Goal: Task Accomplishment & Management: Manage account settings

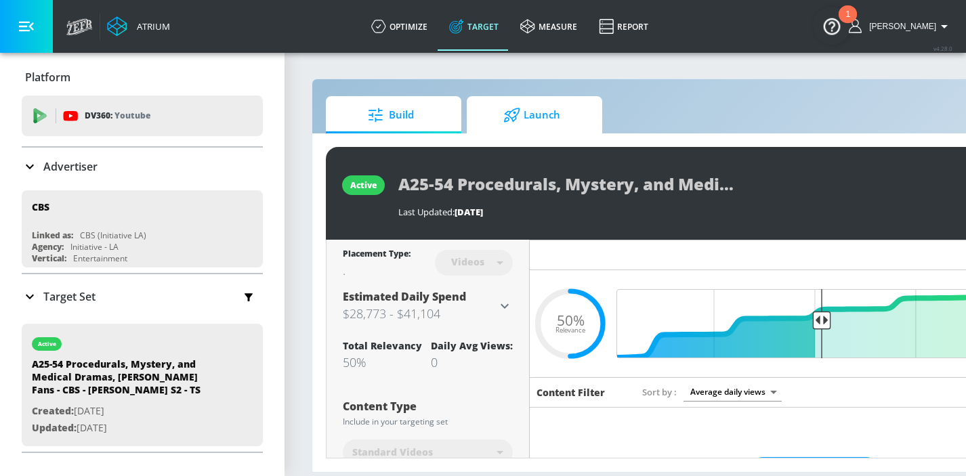
click at [578, 124] on span "Launch" at bounding box center [531, 115] width 103 height 33
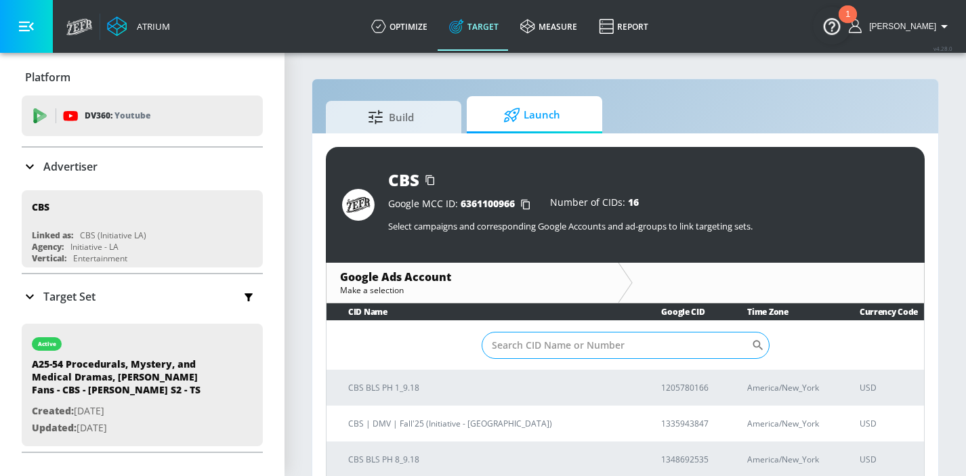
click at [638, 337] on input "Sort By" at bounding box center [617, 345] width 270 height 27
paste input "2431483956"
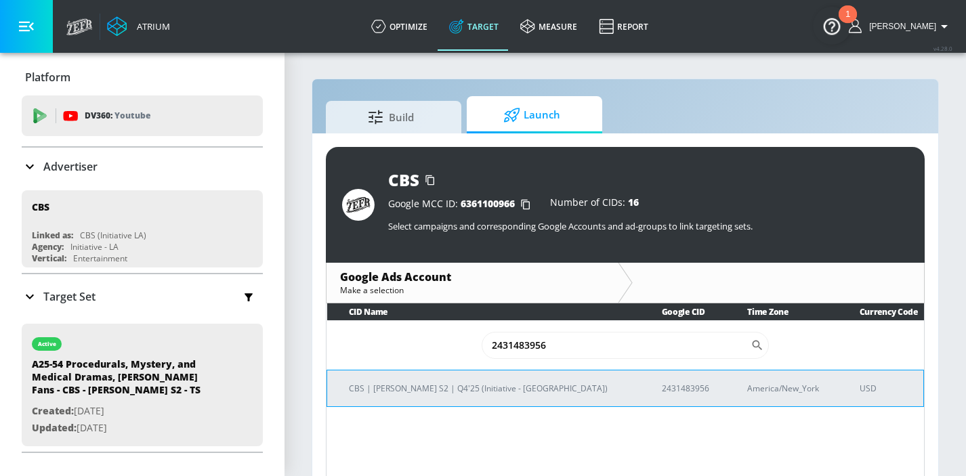
type input "2431483956"
click at [384, 396] on td "CBS | [PERSON_NAME] S2 | Q4'25 (Initiative - [GEOGRAPHIC_DATA])" at bounding box center [483, 388] width 313 height 37
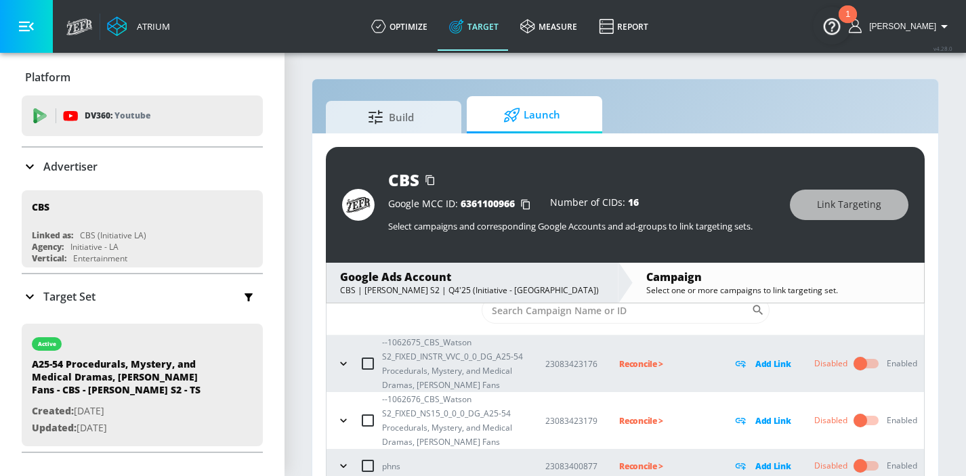
scroll to position [38, 0]
click at [340, 363] on icon "button" at bounding box center [344, 365] width 14 height 14
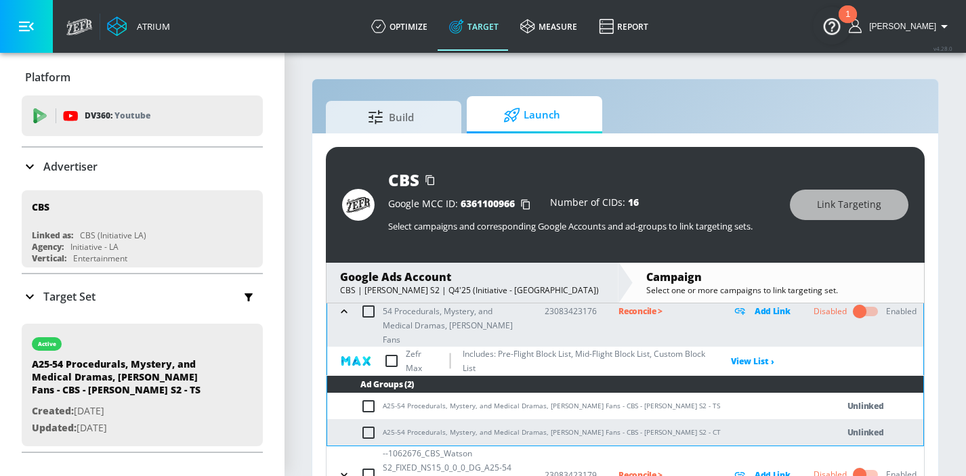
scroll to position [97, 0]
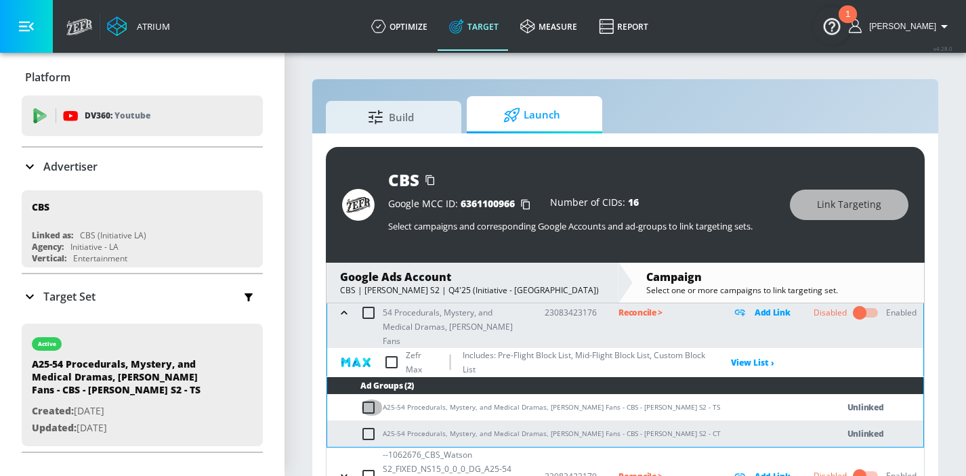
click at [369, 400] on input "checkbox" at bounding box center [372, 408] width 22 height 16
checkbox input "true"
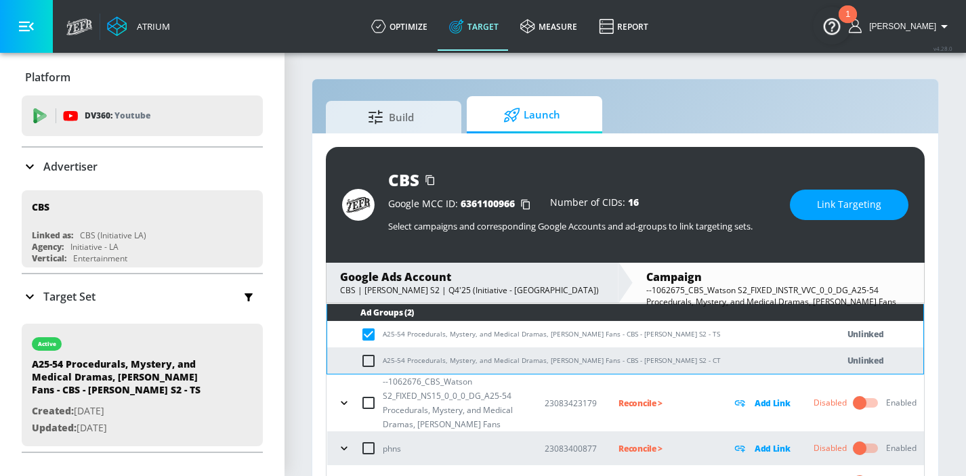
click at [346, 396] on icon "button" at bounding box center [344, 403] width 14 height 14
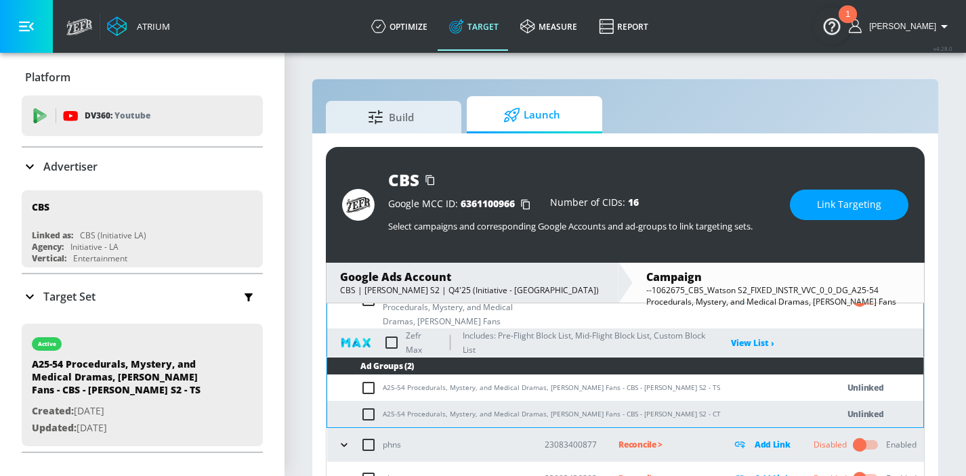
scroll to position [272, 0]
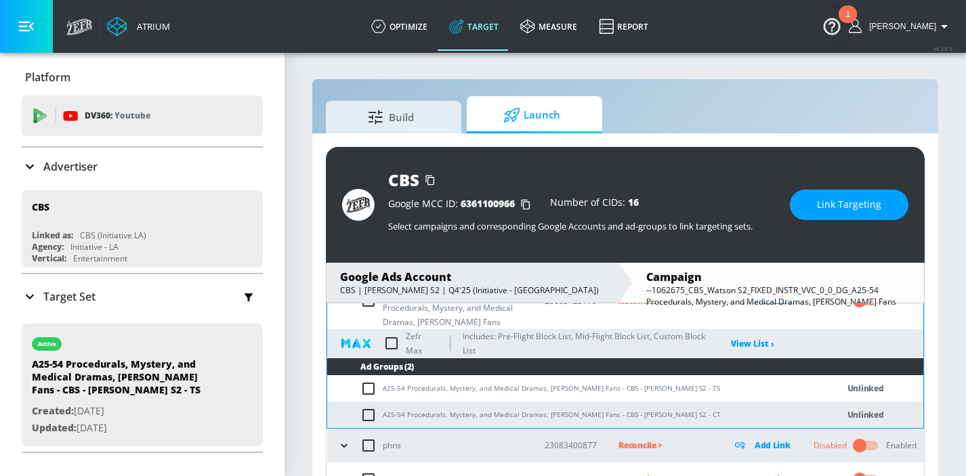
click at [367, 381] on input "checkbox" at bounding box center [372, 389] width 22 height 16
checkbox input "true"
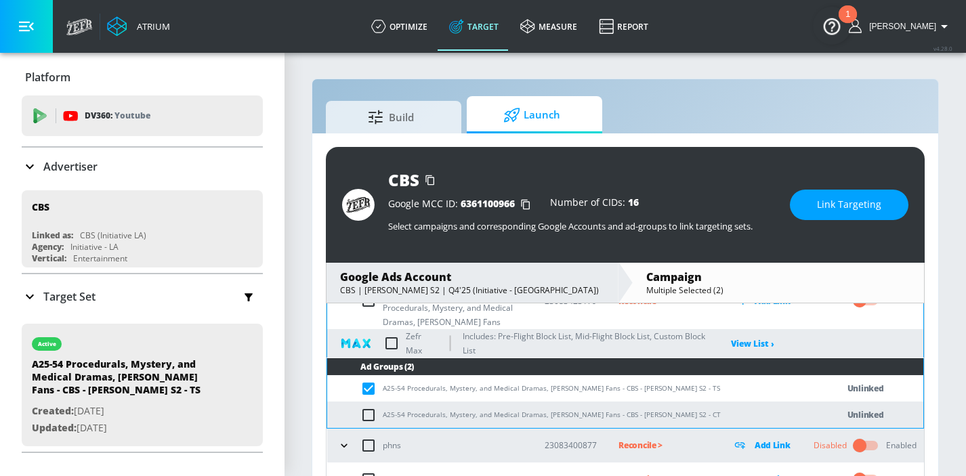
click at [833, 201] on span "Link Targeting" at bounding box center [849, 205] width 64 height 17
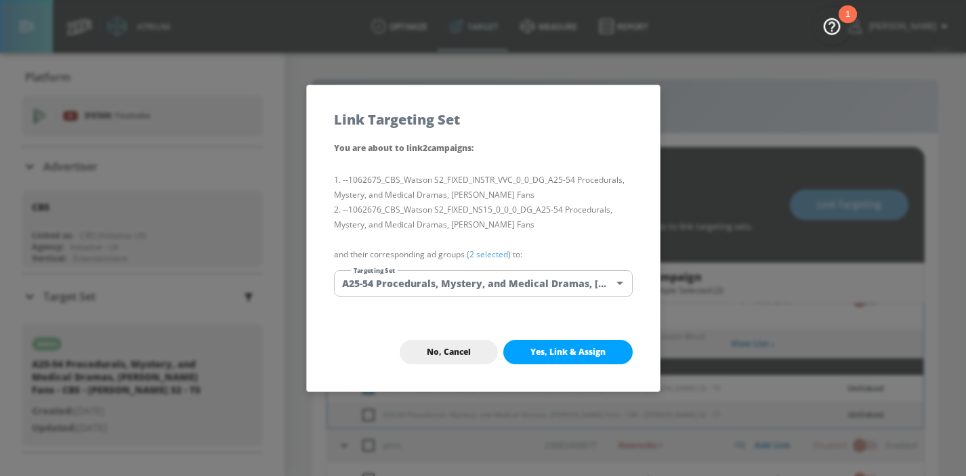
click at [581, 350] on span "Yes, Link & Assign" at bounding box center [568, 352] width 75 height 11
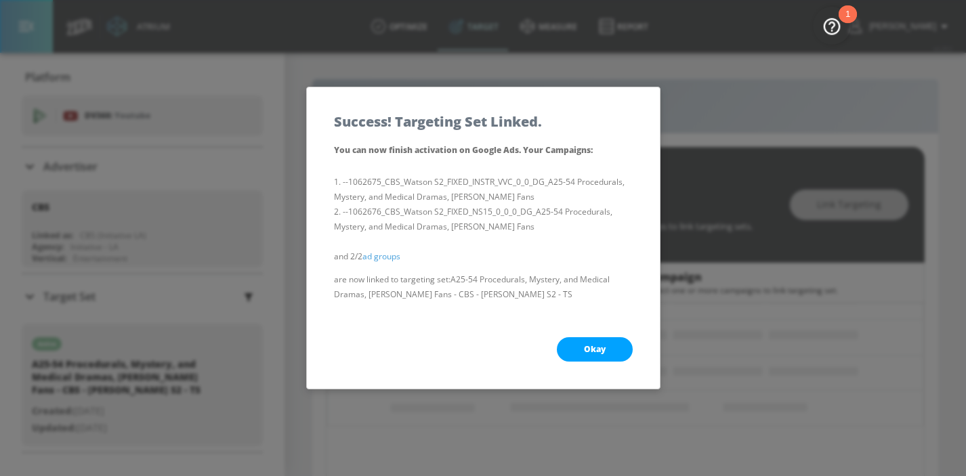
scroll to position [154, 0]
click at [581, 350] on button "Okay" at bounding box center [595, 349] width 76 height 24
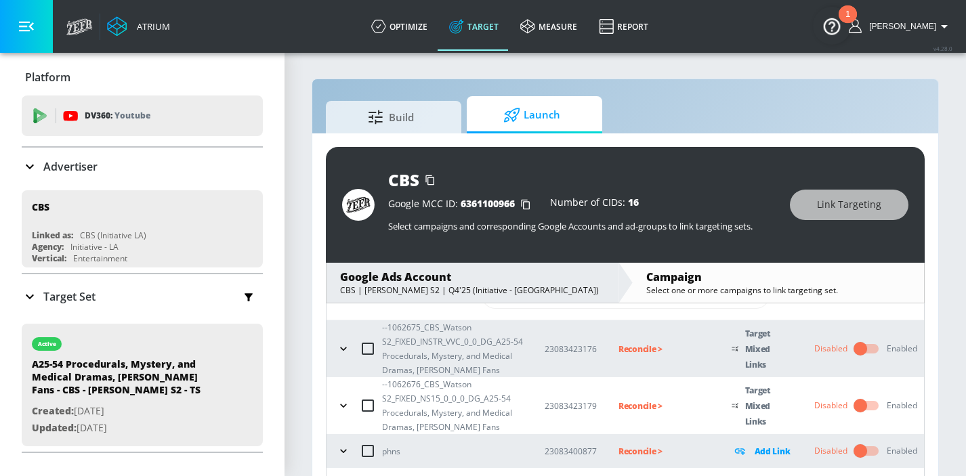
scroll to position [0, 0]
click at [345, 348] on icon "button" at bounding box center [344, 349] width 14 height 14
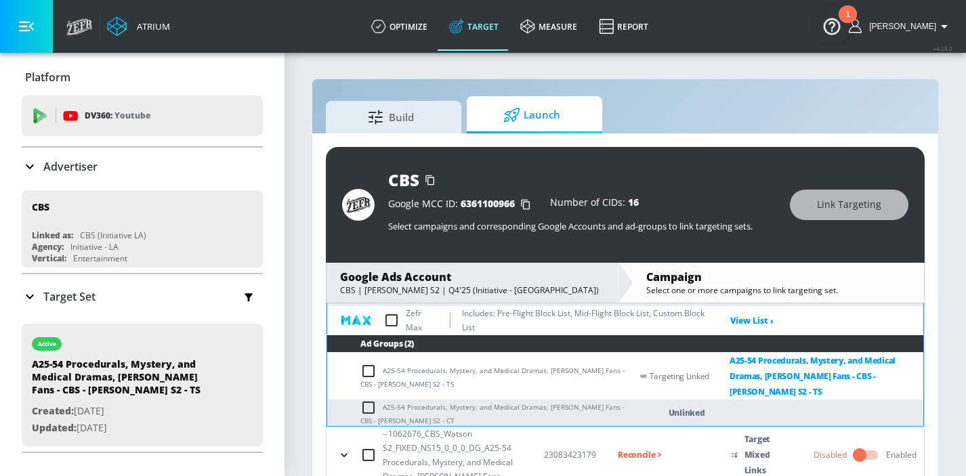
scroll to position [159, 0]
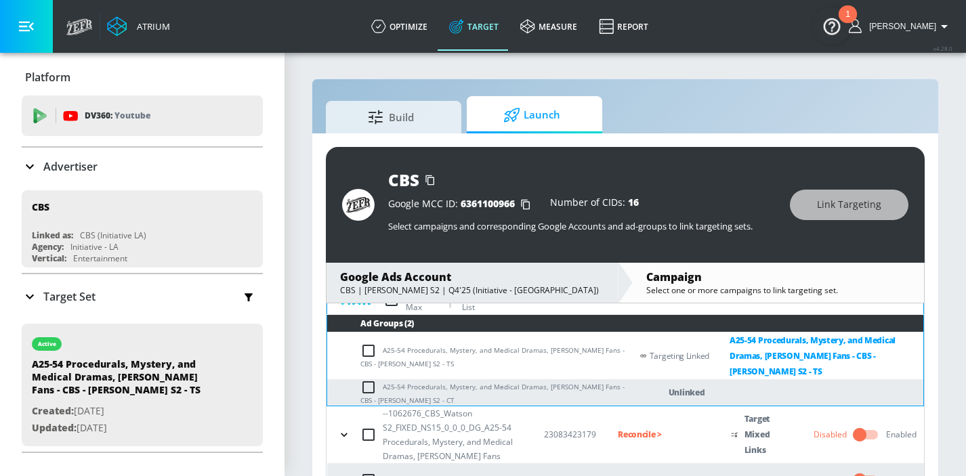
click at [368, 382] on input "checkbox" at bounding box center [372, 387] width 22 height 16
checkbox input "true"
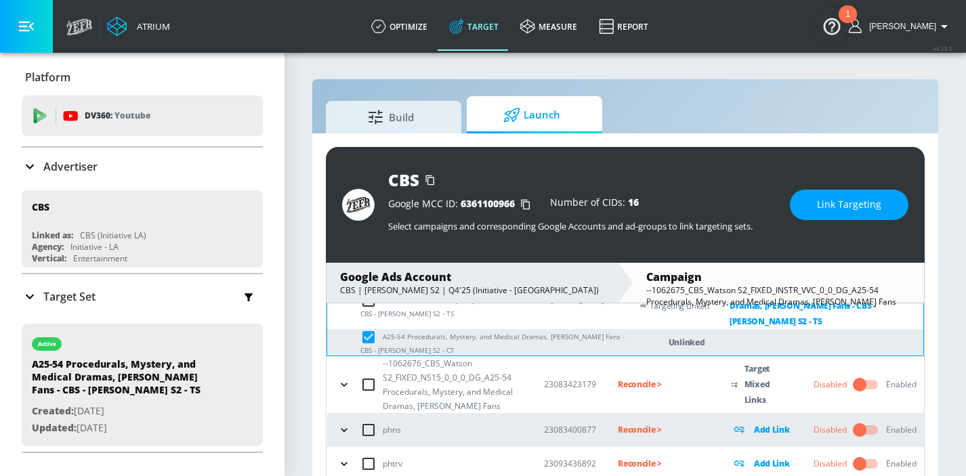
click at [342, 388] on icon "button" at bounding box center [344, 385] width 14 height 14
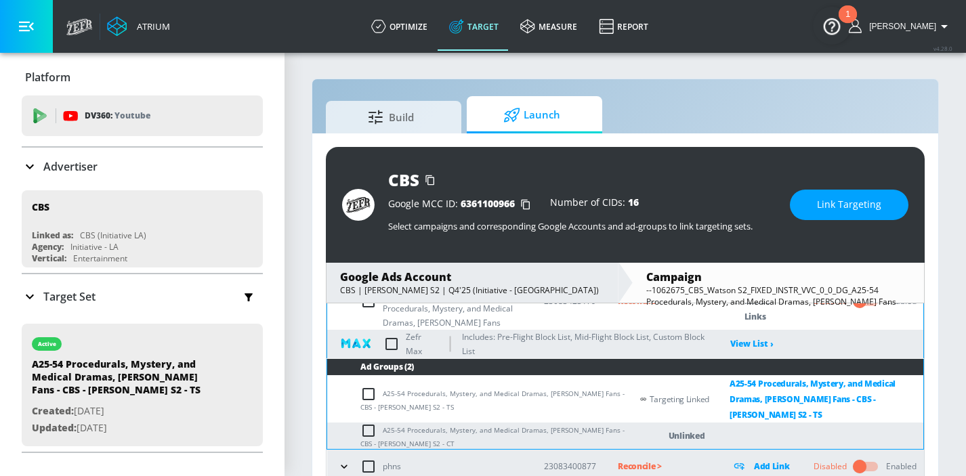
scroll to position [299, 0]
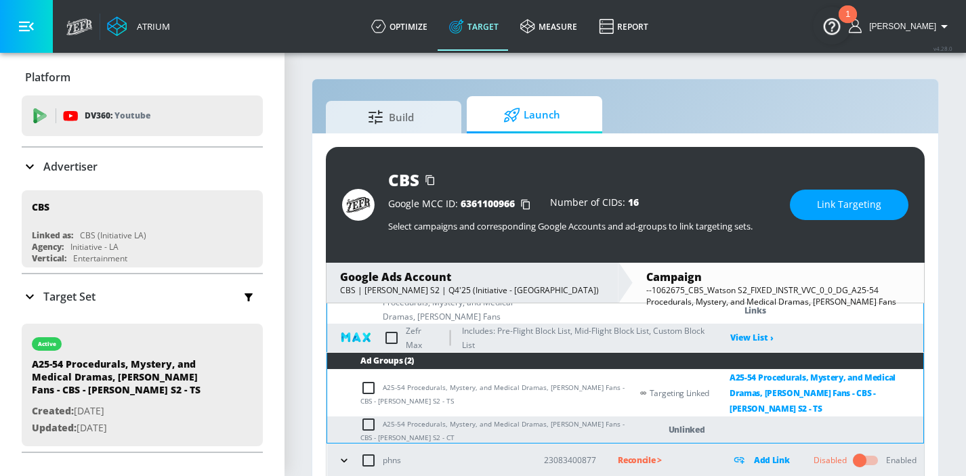
click at [365, 427] on input "checkbox" at bounding box center [372, 425] width 22 height 16
checkbox input "true"
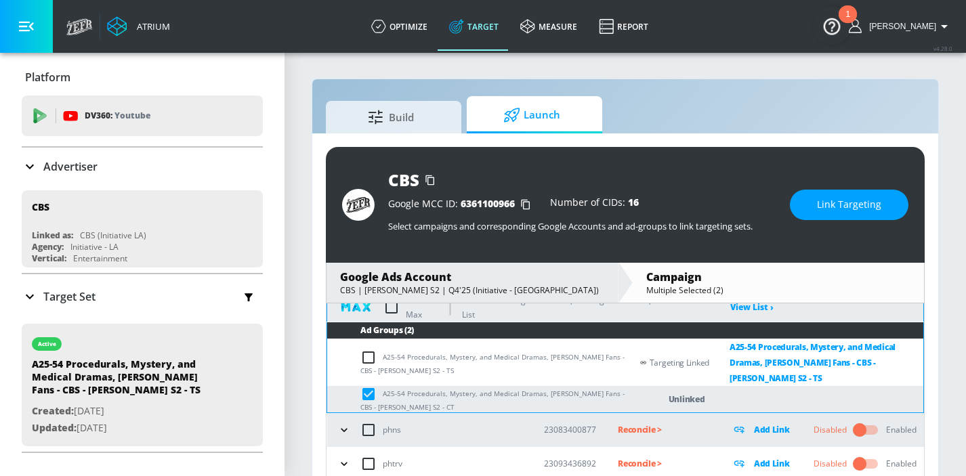
scroll to position [0, 0]
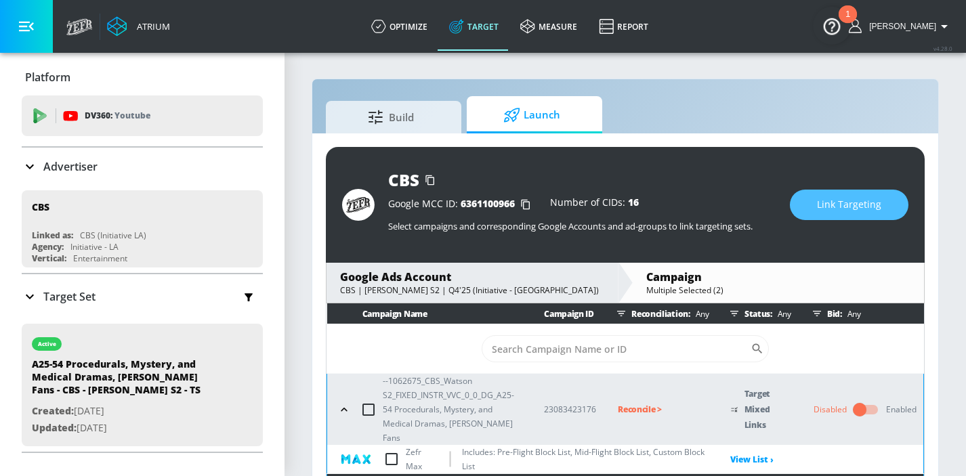
click at [816, 203] on button "Link Targeting" at bounding box center [849, 205] width 119 height 30
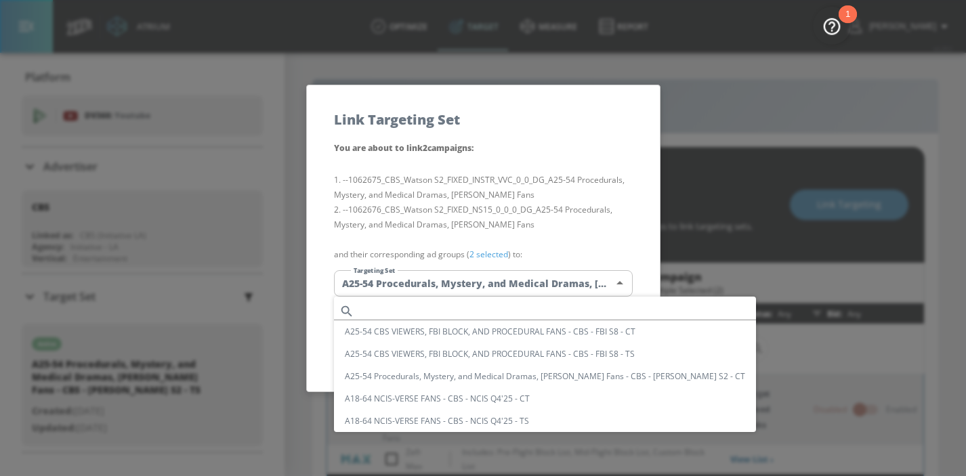
click at [463, 279] on body "Atrium optimize Target measure Report optimize Target measure Report v 4.28.0 H…" at bounding box center [483, 248] width 966 height 496
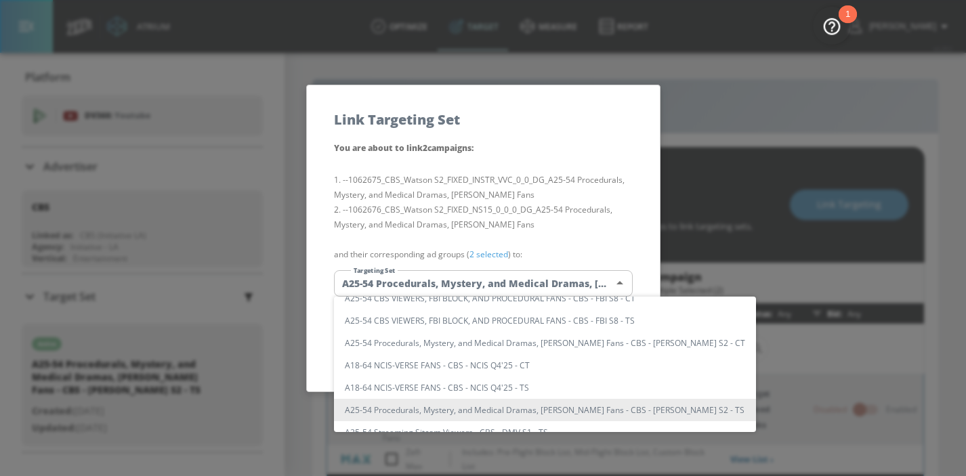
scroll to position [32, 0]
click at [458, 348] on li "A25-54 Procedurals, Mystery, and Medical Dramas, [PERSON_NAME] Fans - CBS - [PE…" at bounding box center [545, 344] width 422 height 22
type input "6cd8857f-7879-40da-8301-9f1a35f4def8"
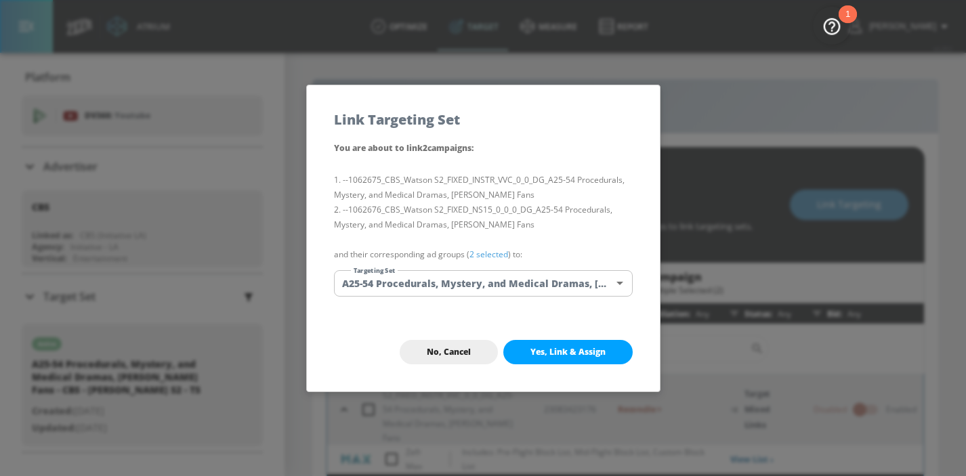
click at [577, 349] on span "Yes, Link & Assign" at bounding box center [568, 352] width 75 height 11
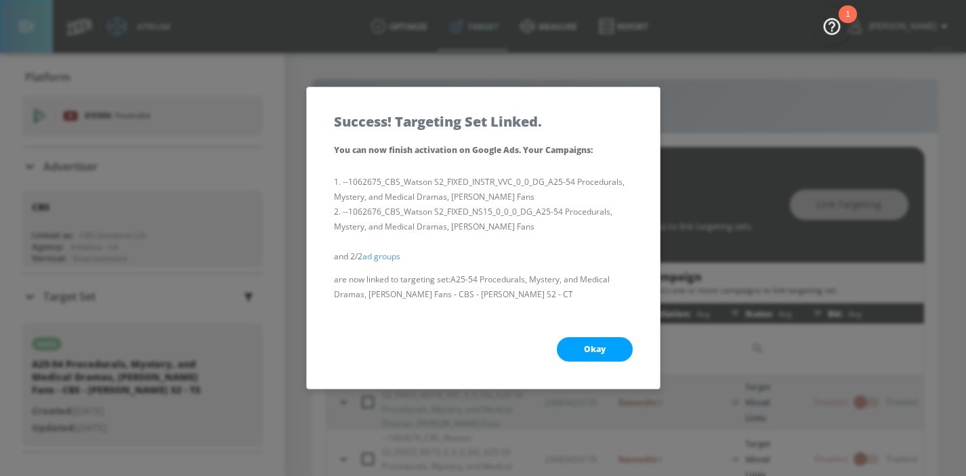
click at [577, 349] on button "Okay" at bounding box center [595, 349] width 76 height 24
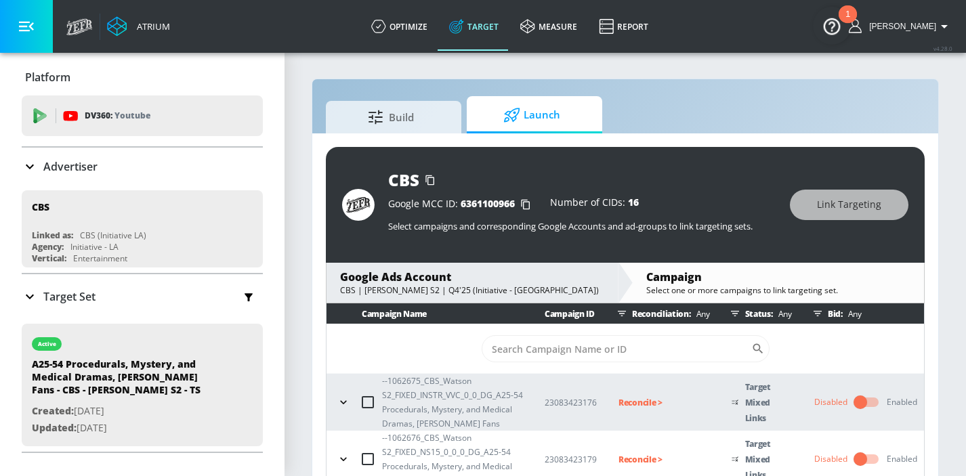
click at [642, 401] on p "Reconcile >" at bounding box center [664, 403] width 91 height 16
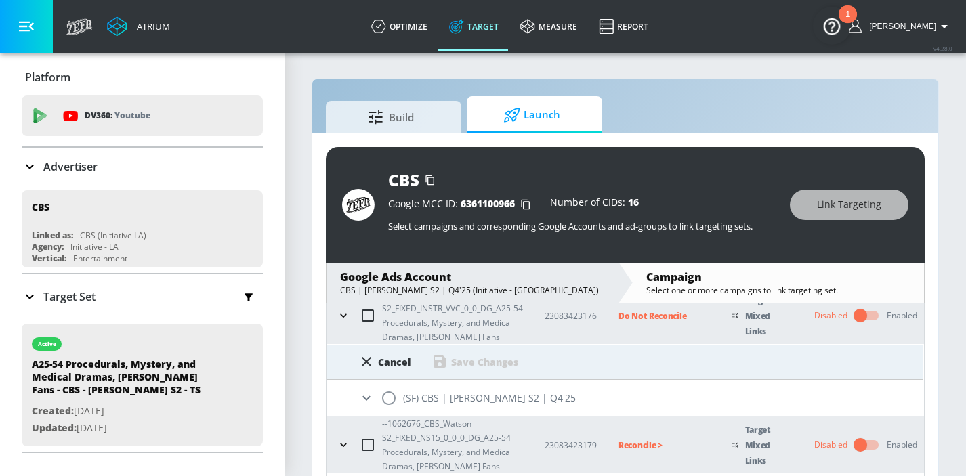
scroll to position [93, 0]
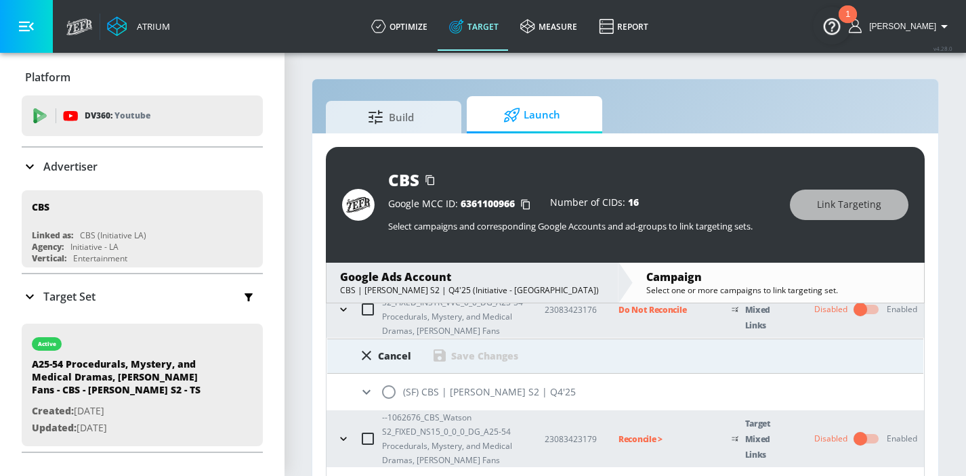
click at [386, 393] on input "radio" at bounding box center [389, 392] width 28 height 28
radio input "true"
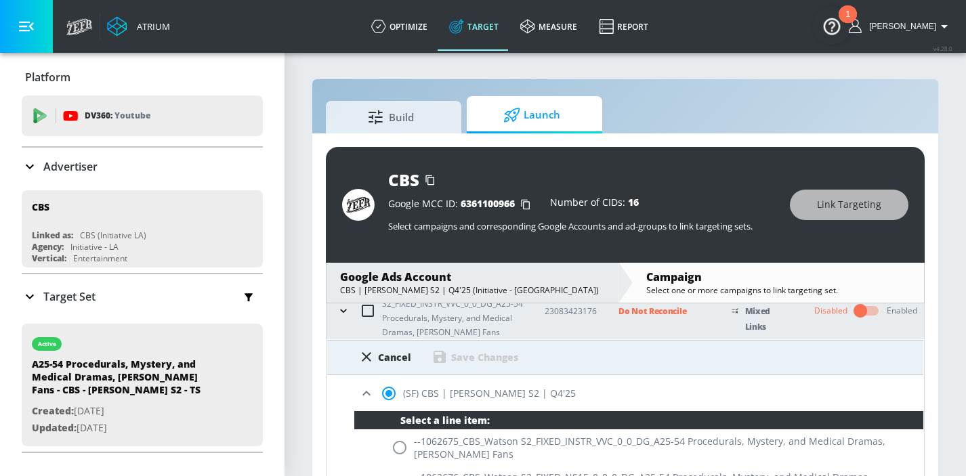
scroll to position [104, 0]
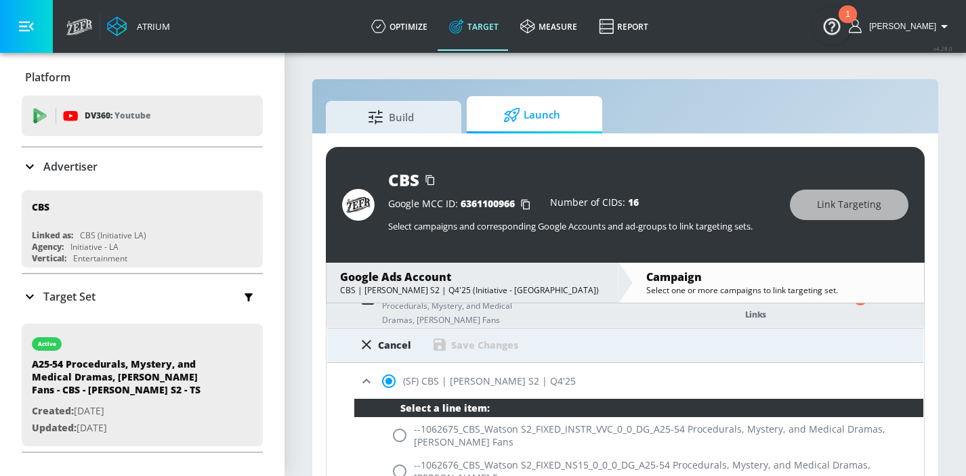
click at [394, 428] on input "radio" at bounding box center [400, 436] width 28 height 28
radio input "true"
click at [472, 350] on div "Save Changes" at bounding box center [484, 345] width 67 height 13
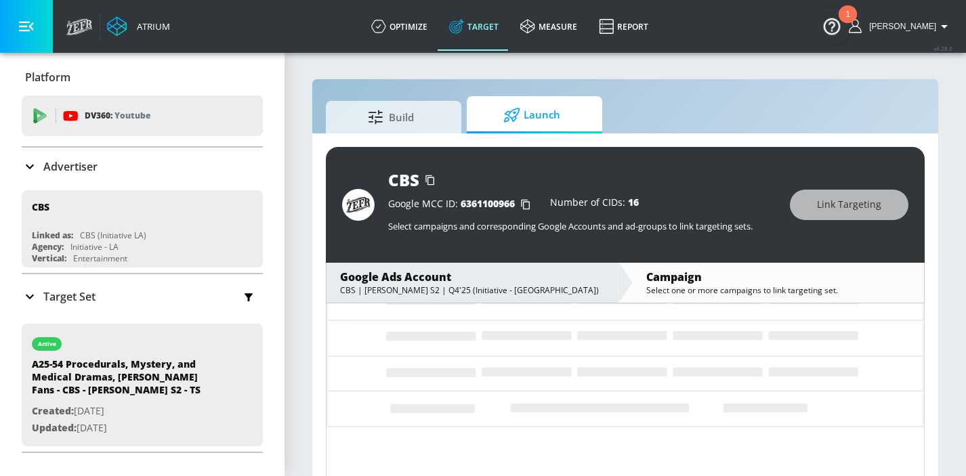
scroll to position [75, 0]
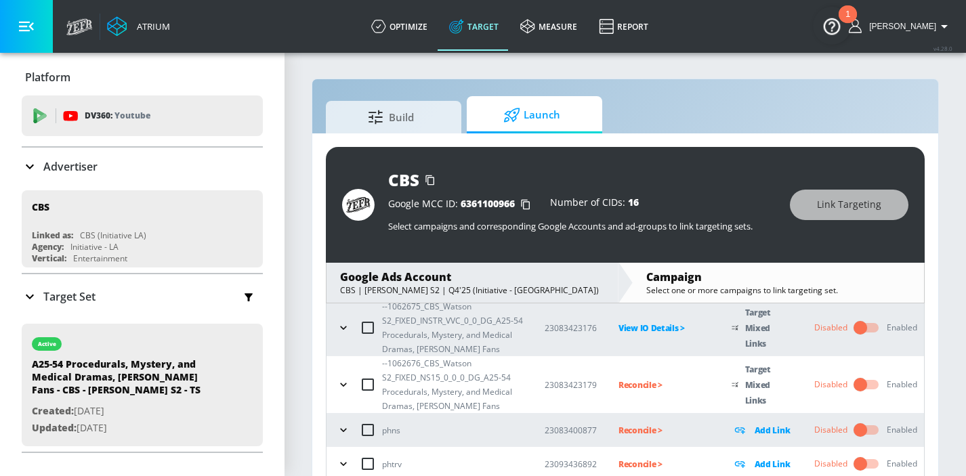
click at [638, 382] on p "Reconcile >" at bounding box center [664, 385] width 91 height 16
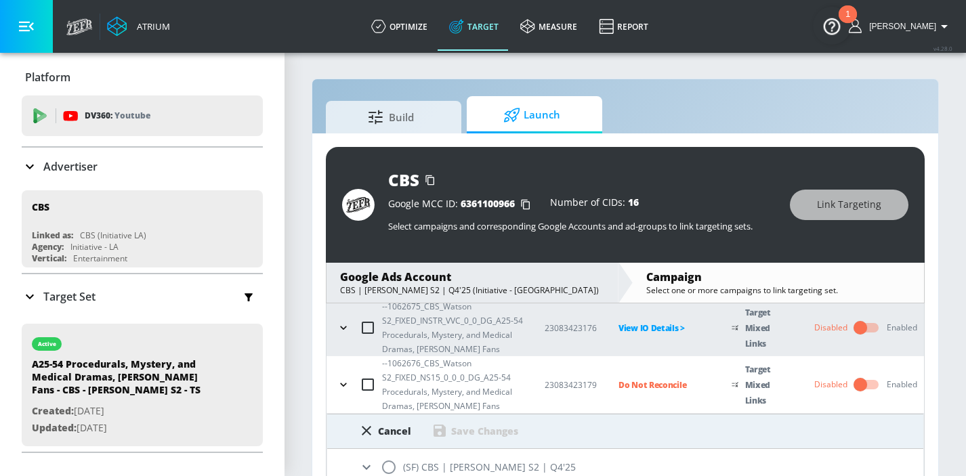
click at [395, 471] on input "radio" at bounding box center [389, 467] width 28 height 28
radio input "true"
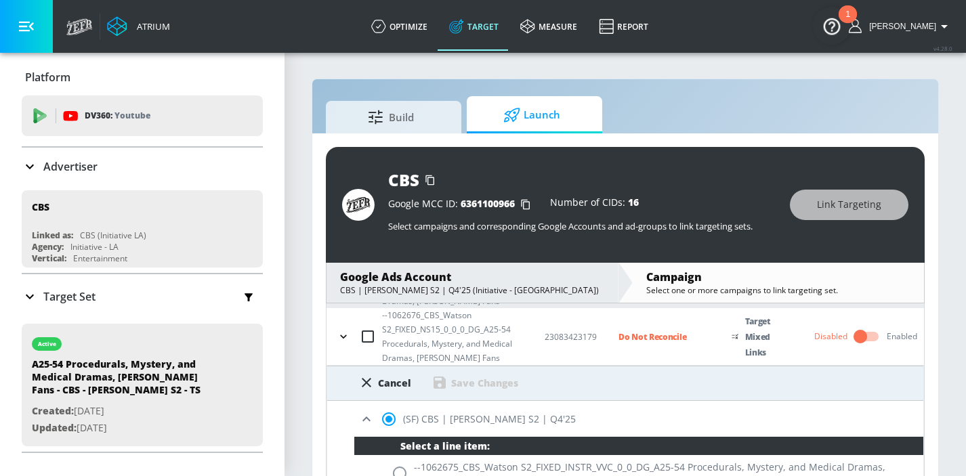
scroll to position [188, 0]
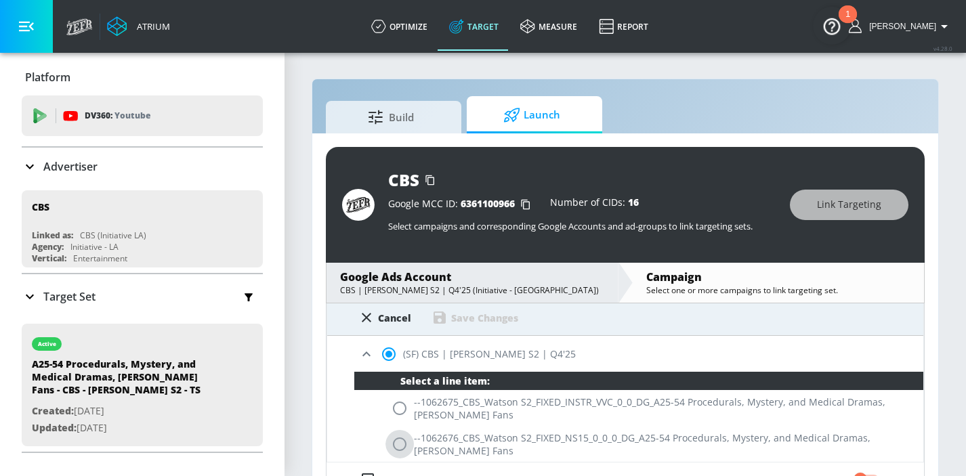
click at [395, 452] on input "radio" at bounding box center [400, 444] width 28 height 28
radio input "true"
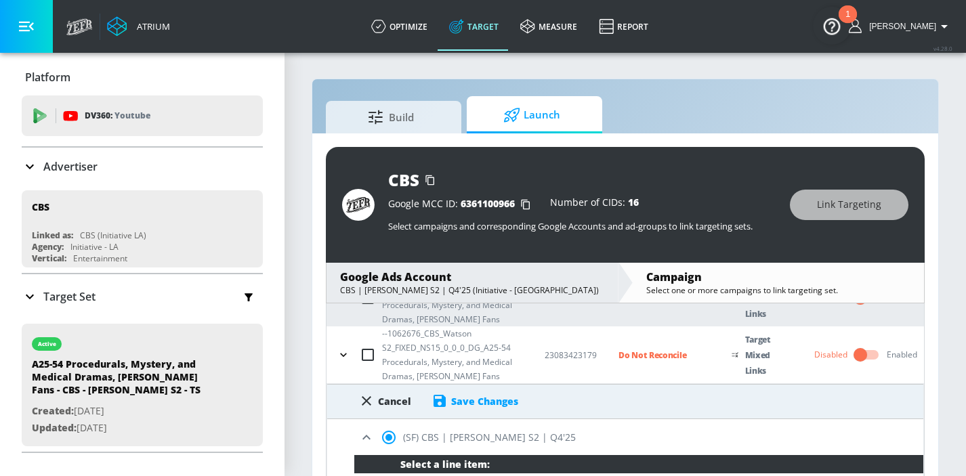
scroll to position [89, 0]
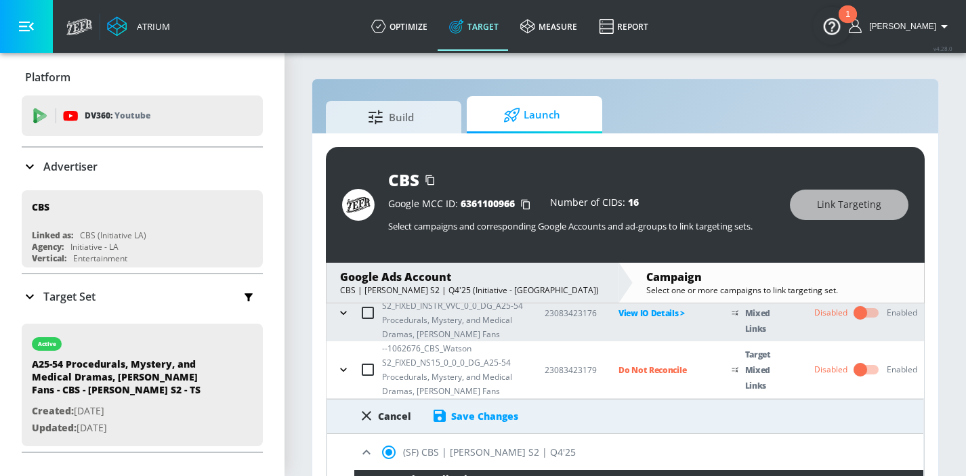
click at [463, 408] on div "Save Changes" at bounding box center [475, 416] width 87 height 16
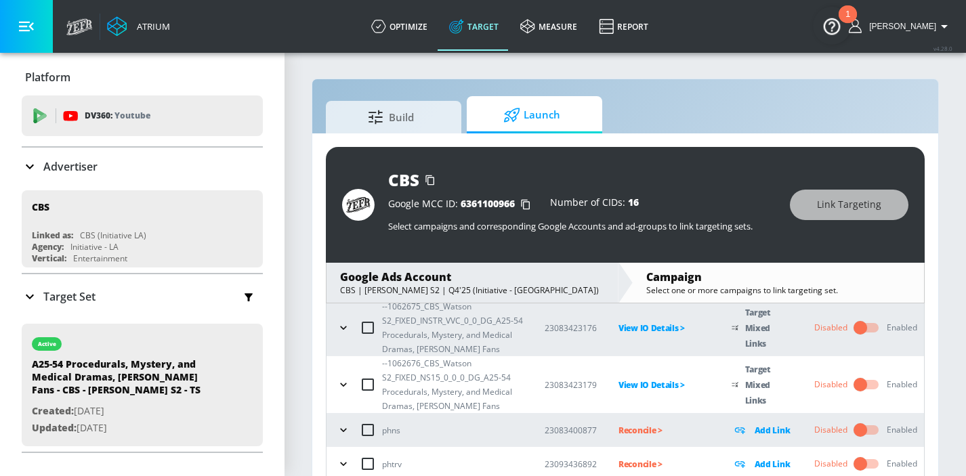
scroll to position [0, 0]
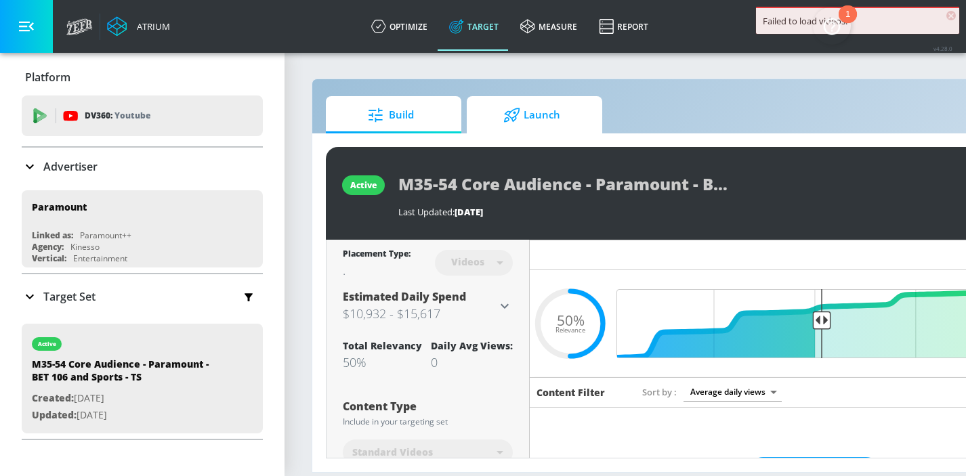
click at [541, 126] on span "Launch" at bounding box center [531, 115] width 103 height 33
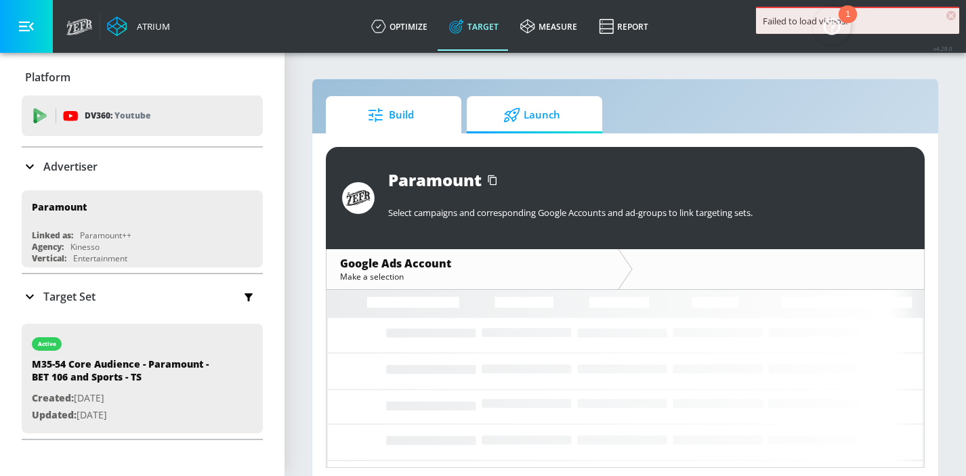
click at [434, 110] on span "Build" at bounding box center [391, 115] width 103 height 33
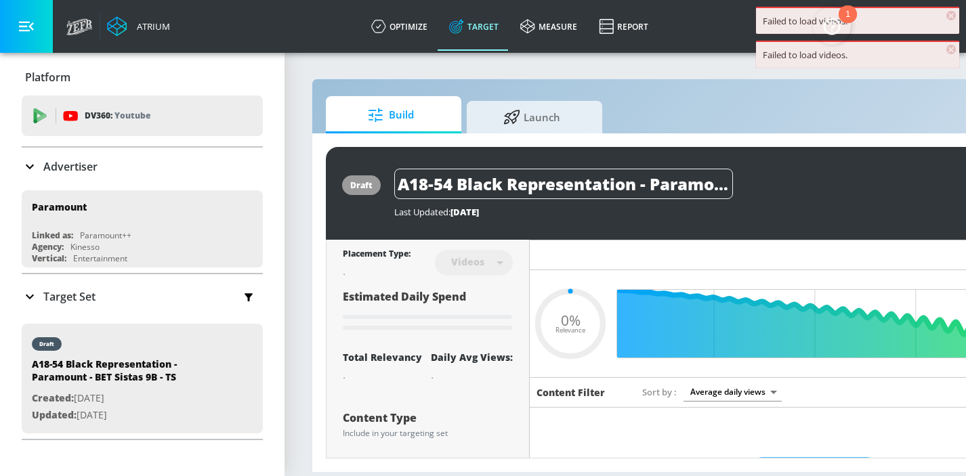
type input "0.05"
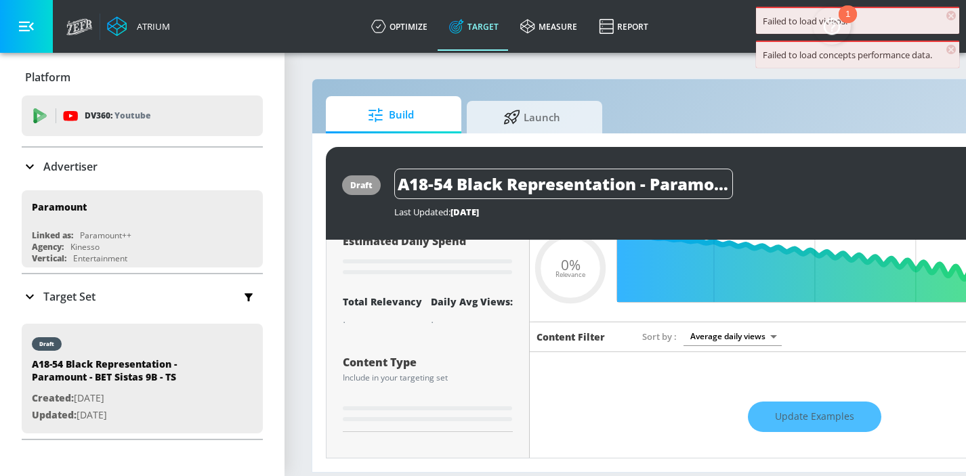
scroll to position [54, 0]
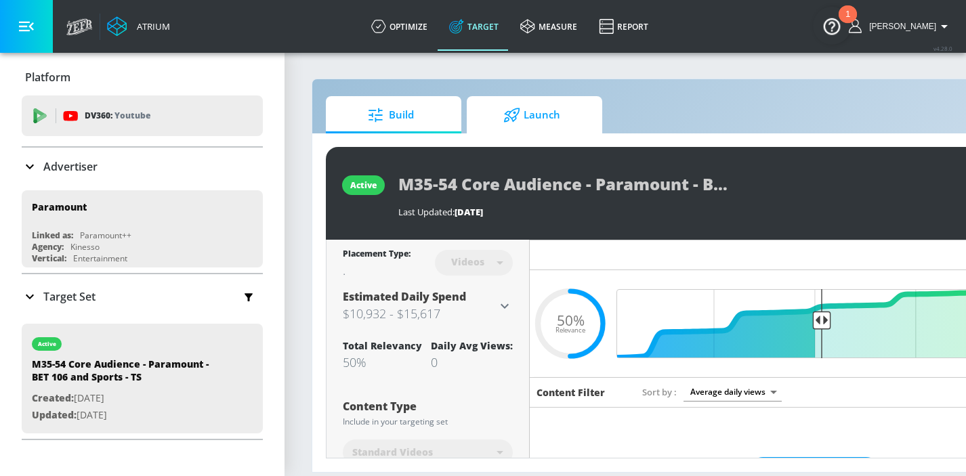
click at [505, 122] on span "Launch" at bounding box center [531, 115] width 103 height 33
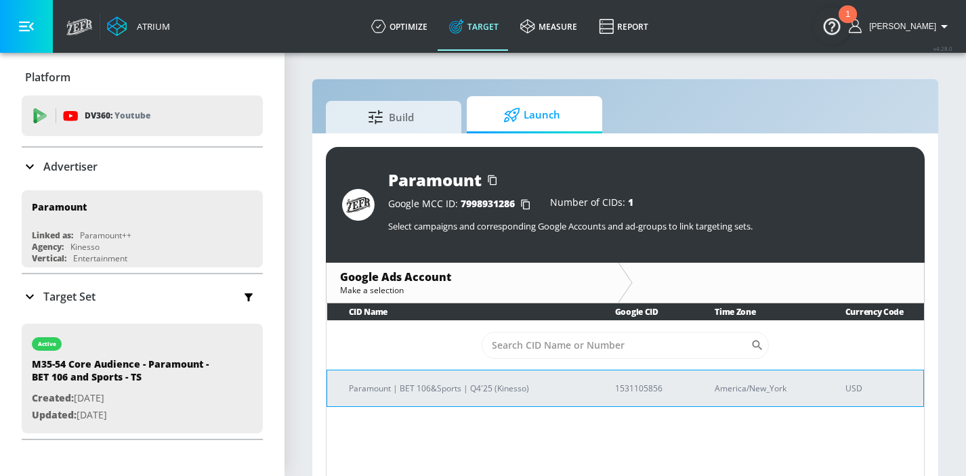
click at [380, 379] on td "Paramount | BET 106&Sports | Q4'25 (Kinesso)" at bounding box center [460, 388] width 266 height 37
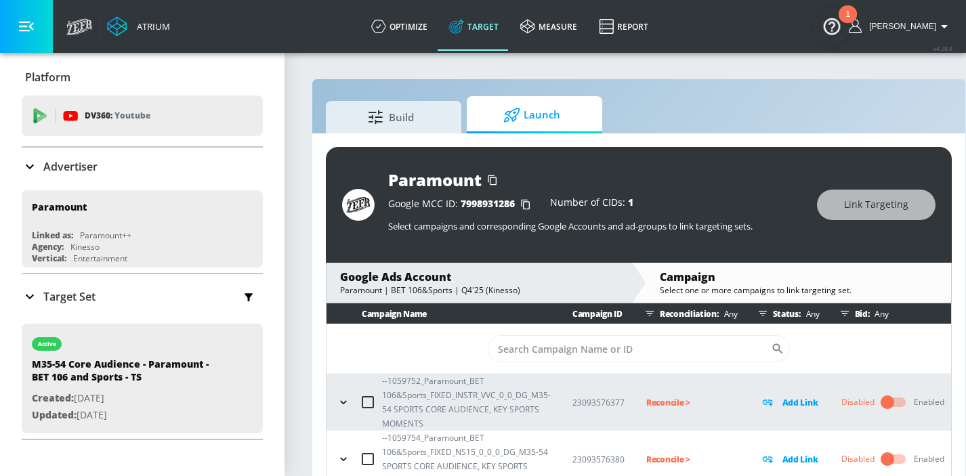
click at [347, 405] on icon "button" at bounding box center [344, 403] width 14 height 14
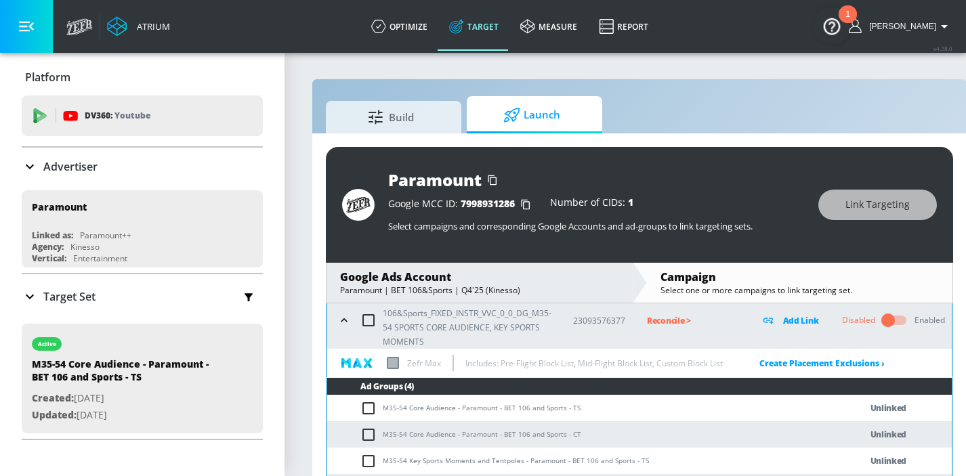
scroll to position [144, 0]
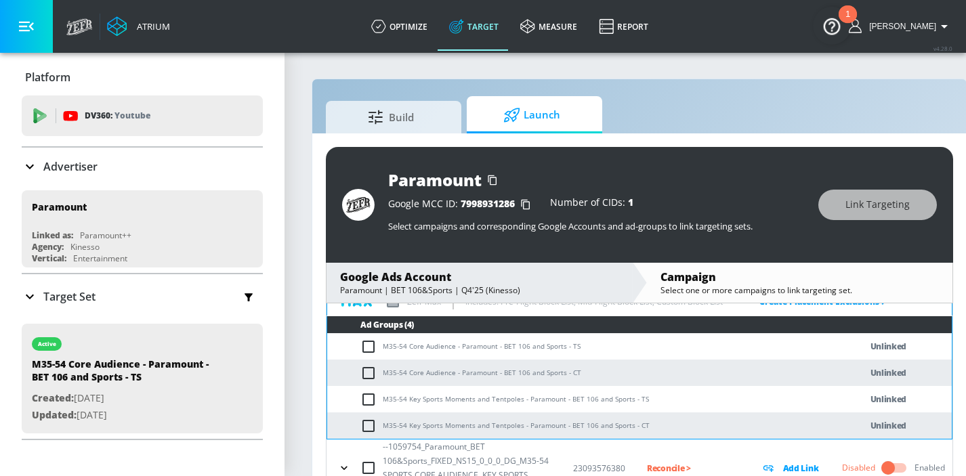
click at [369, 346] on input "checkbox" at bounding box center [372, 347] width 22 height 16
checkbox input "true"
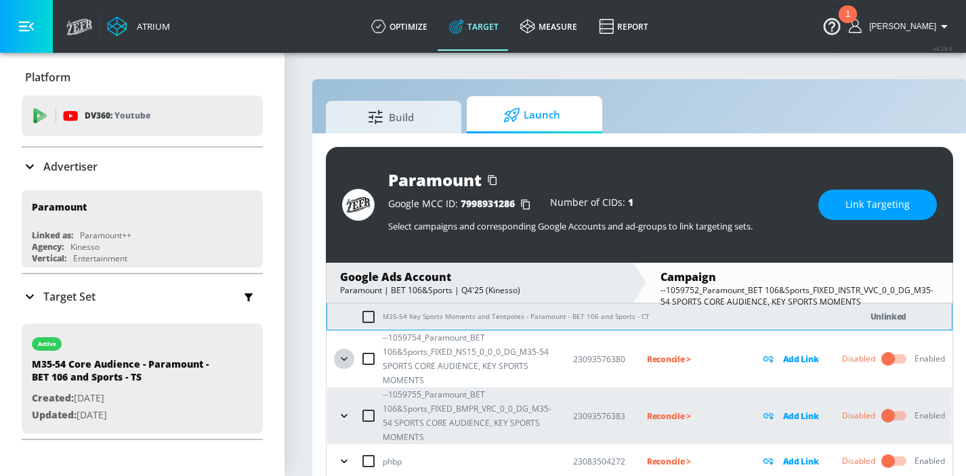
click at [346, 367] on button "button" at bounding box center [344, 359] width 20 height 20
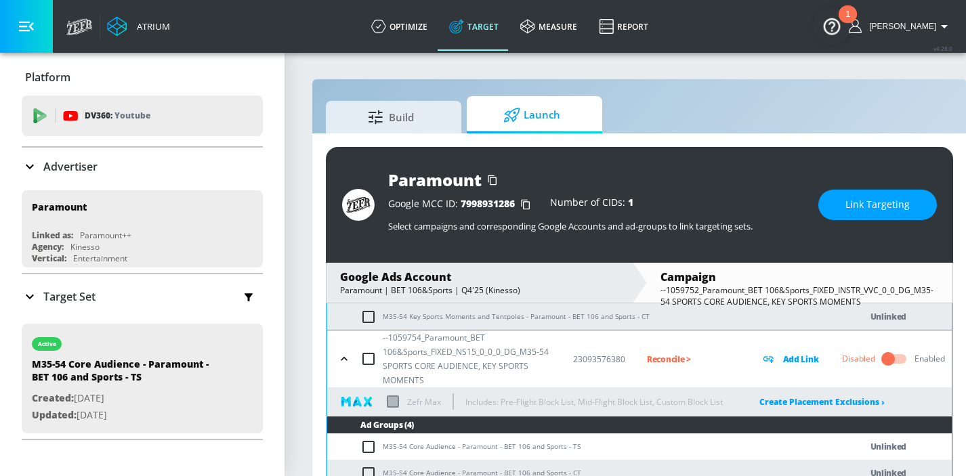
scroll to position [325, 0]
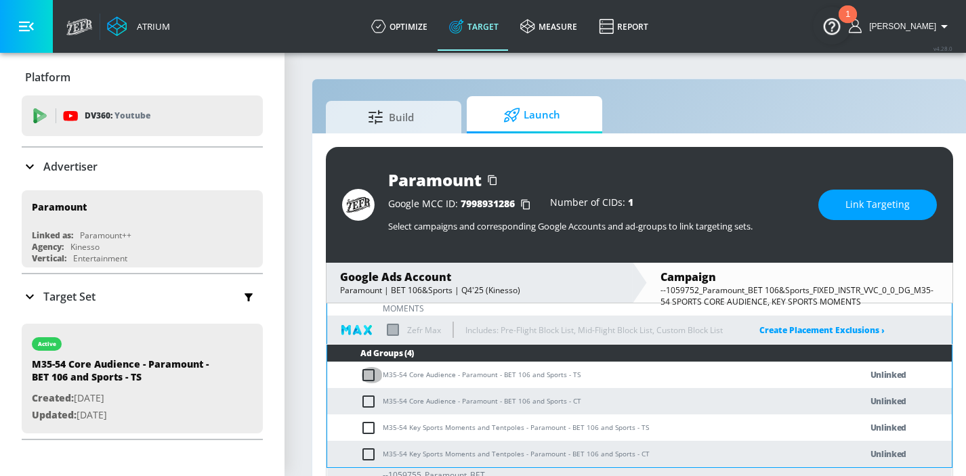
click at [367, 372] on input "checkbox" at bounding box center [372, 375] width 22 height 16
checkbox input "true"
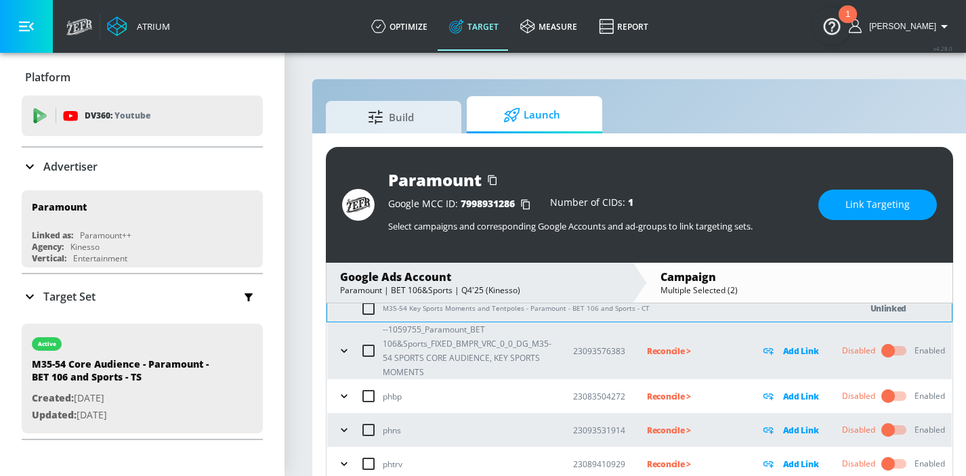
click at [345, 358] on button "button" at bounding box center [344, 351] width 20 height 20
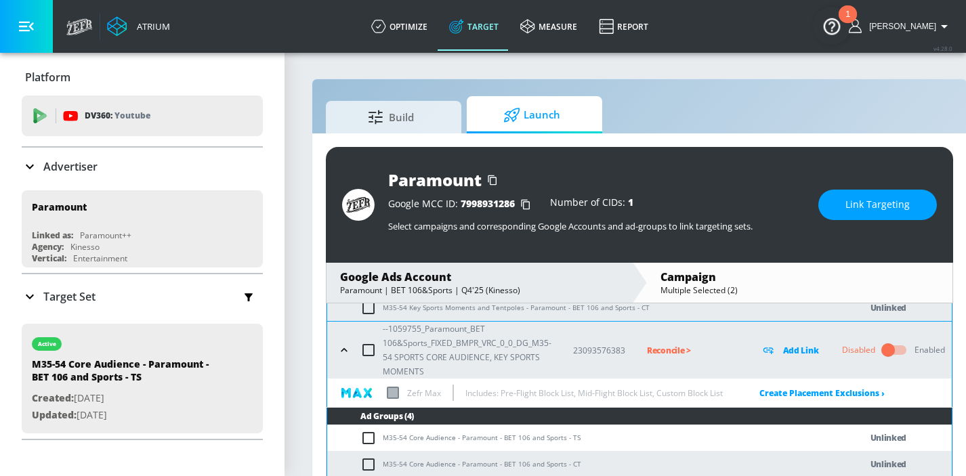
scroll to position [521, 0]
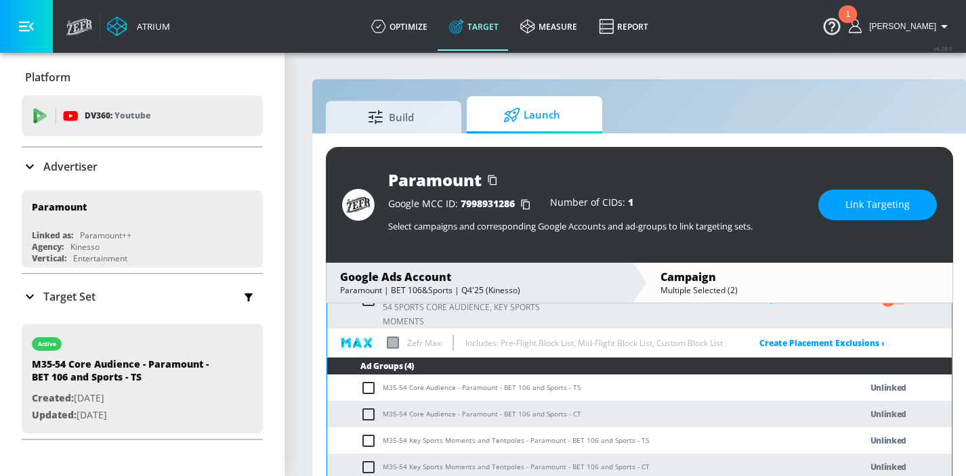
click at [369, 390] on input "checkbox" at bounding box center [372, 388] width 22 height 16
checkbox input "true"
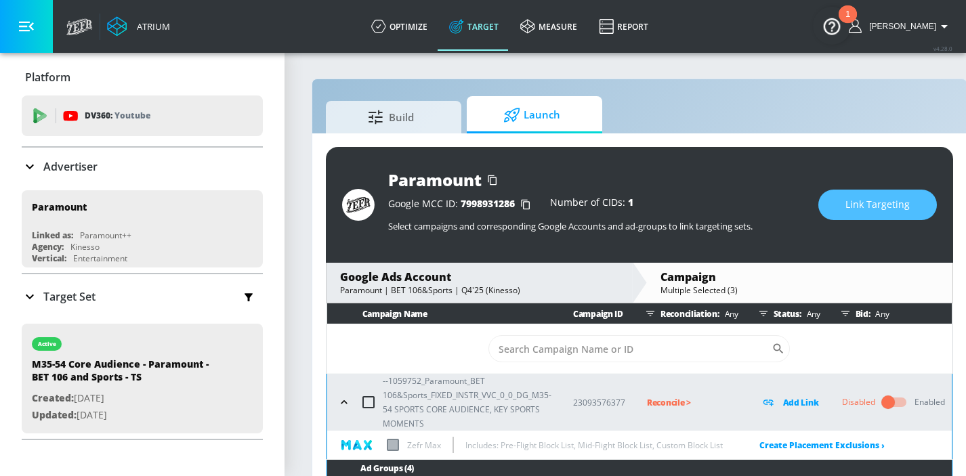
click at [854, 201] on span "Link Targeting" at bounding box center [878, 205] width 64 height 17
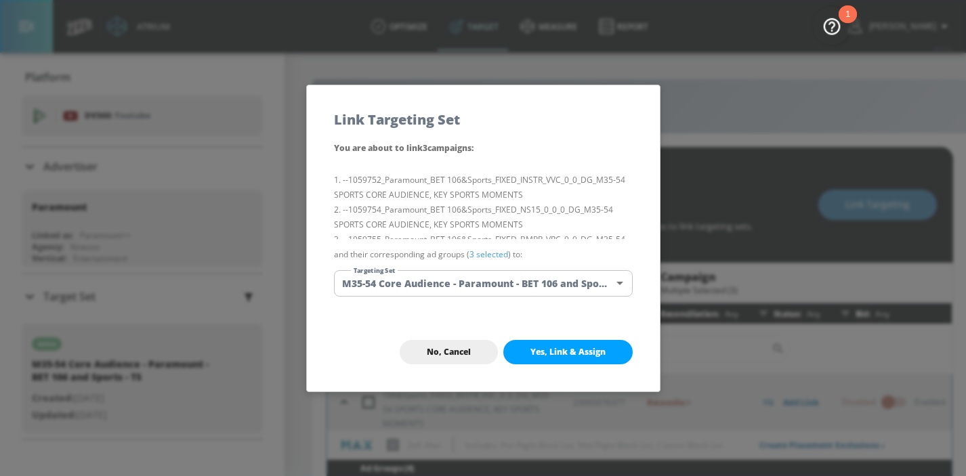
click at [577, 352] on span "Yes, Link & Assign" at bounding box center [568, 352] width 75 height 11
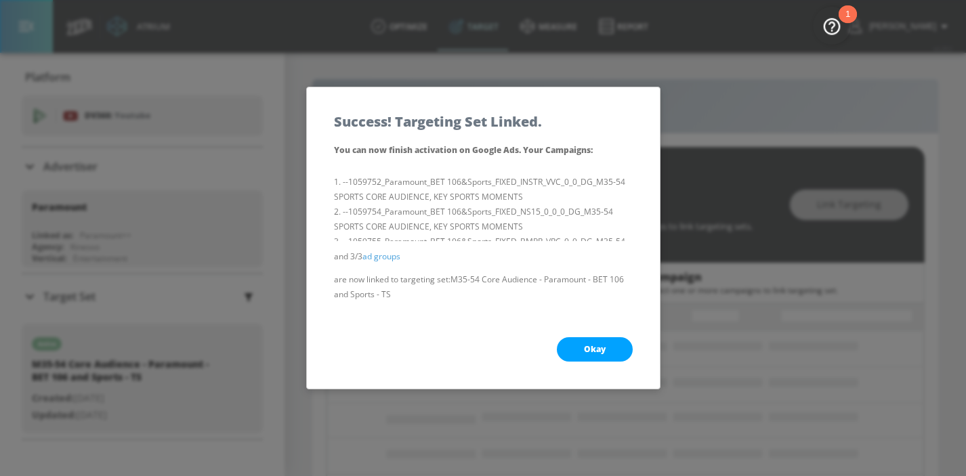
click at [577, 352] on button "Okay" at bounding box center [595, 349] width 76 height 24
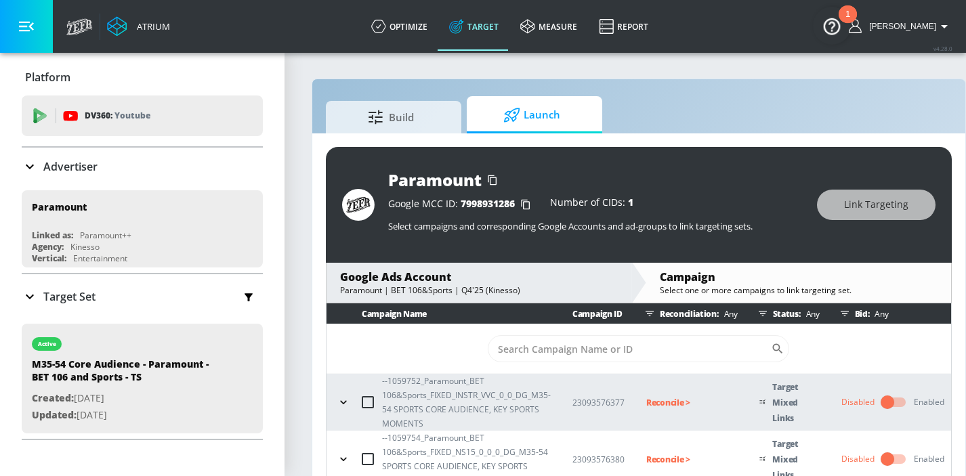
click at [346, 396] on icon "button" at bounding box center [344, 403] width 14 height 14
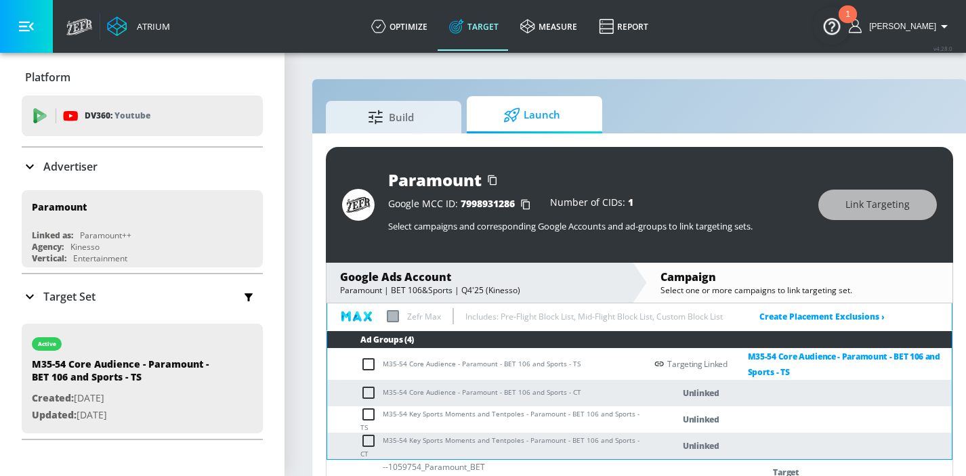
click at [369, 393] on input "checkbox" at bounding box center [372, 393] width 22 height 16
checkbox input "true"
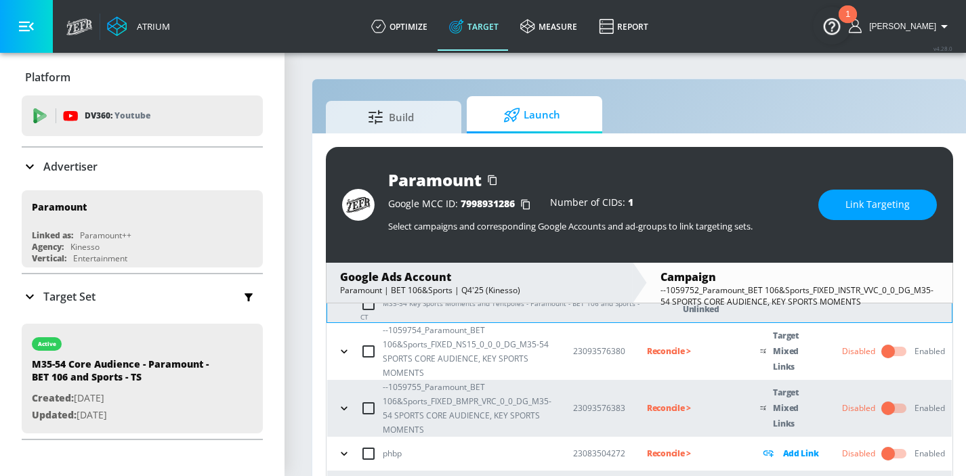
scroll to position [262, 0]
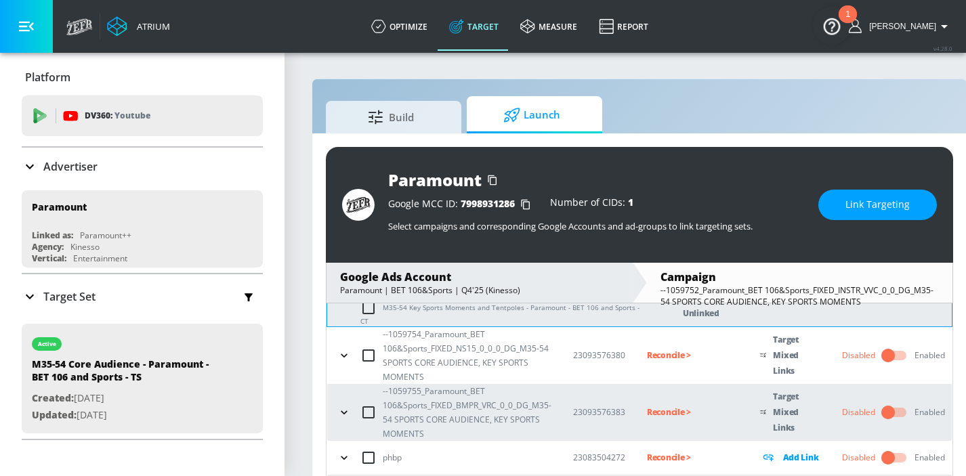
click at [343, 346] on button "button" at bounding box center [344, 356] width 20 height 20
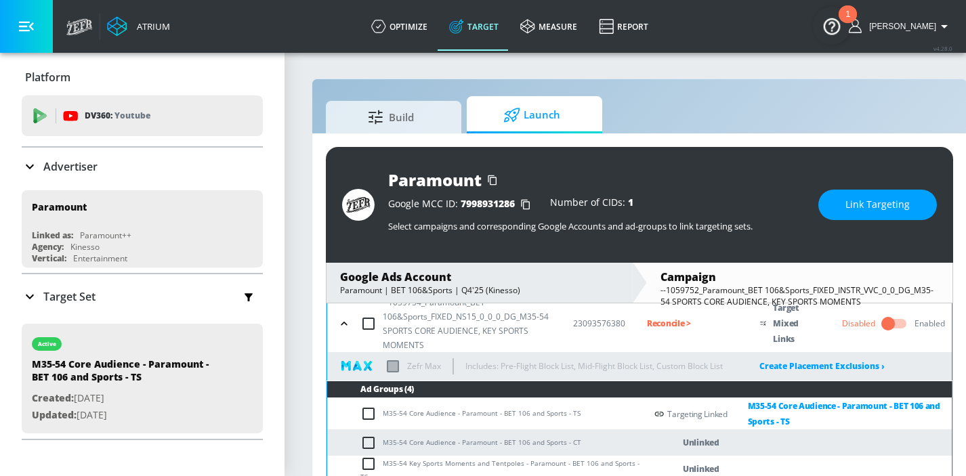
click at [373, 447] on input "checkbox" at bounding box center [372, 443] width 22 height 16
checkbox input "true"
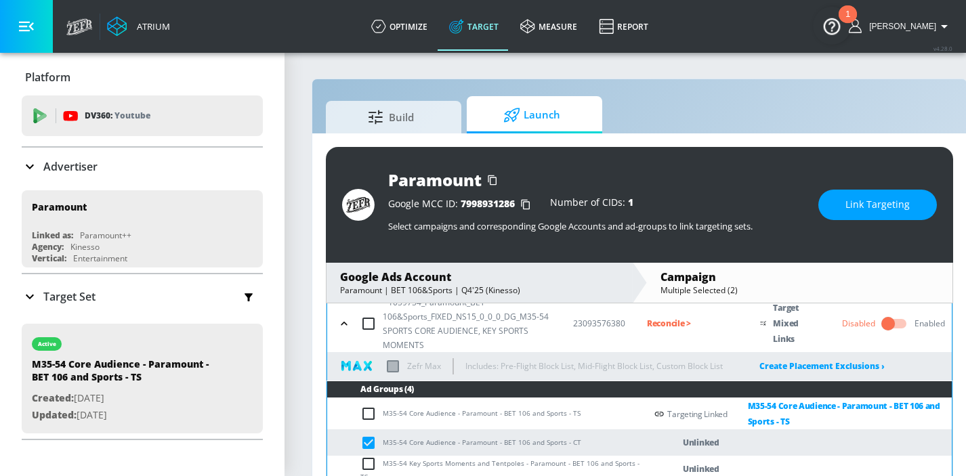
scroll to position [481, 0]
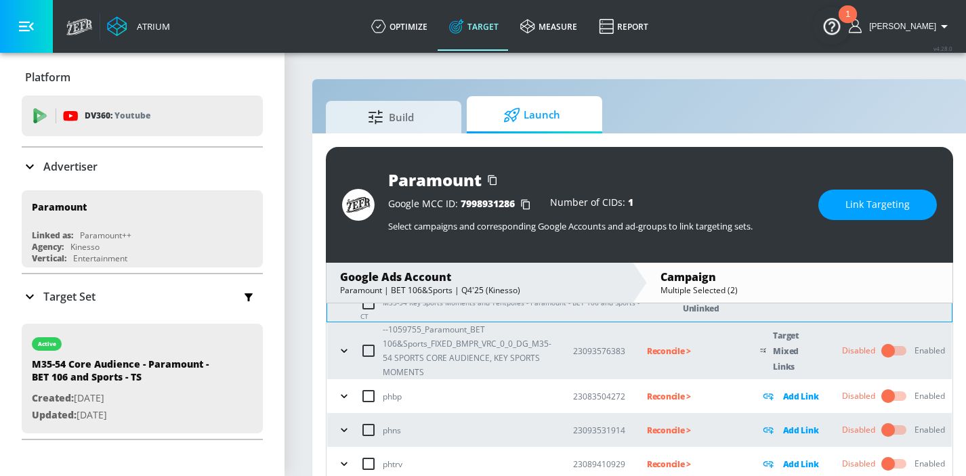
click at [340, 346] on icon "button" at bounding box center [344, 351] width 14 height 14
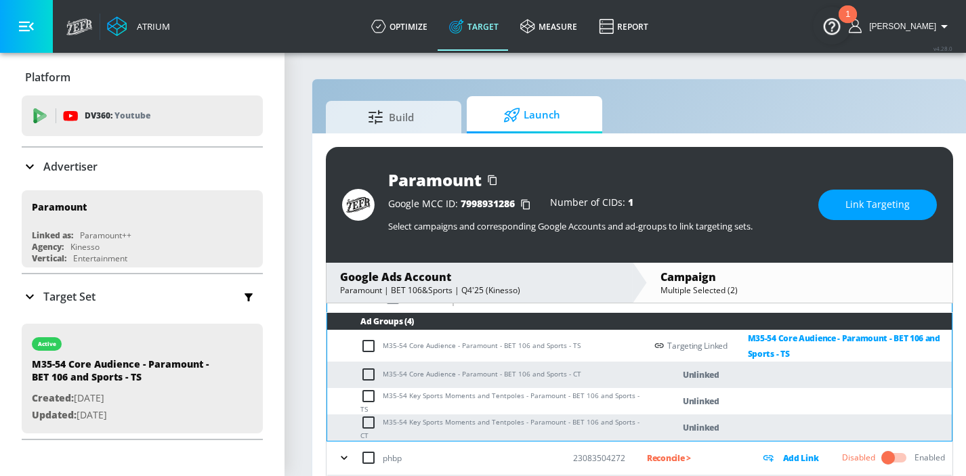
scroll to position [594, 0]
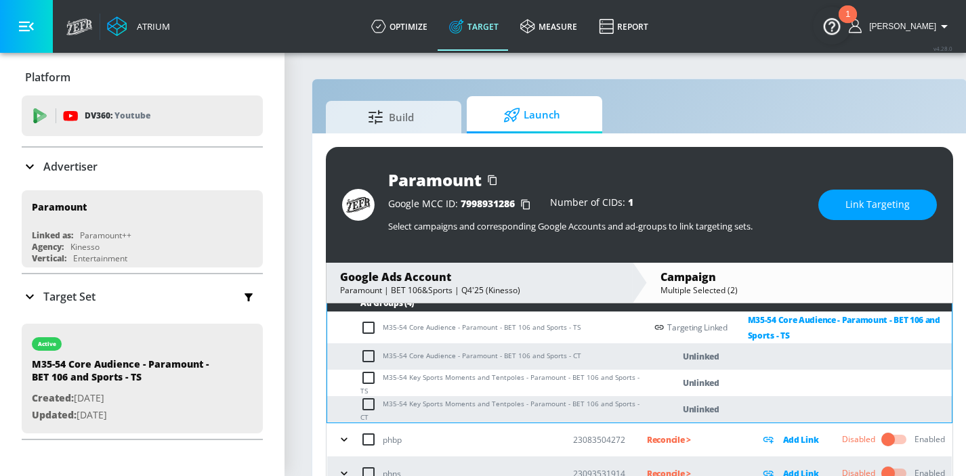
click at [370, 354] on input "checkbox" at bounding box center [372, 356] width 22 height 16
checkbox input "true"
click at [855, 207] on span "Link Targeting" at bounding box center [878, 205] width 64 height 17
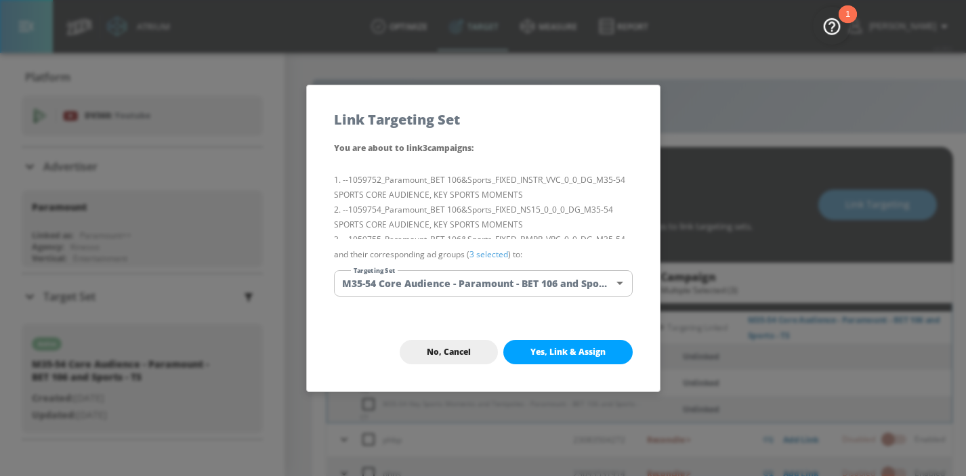
click at [463, 287] on body "Atrium optimize Target measure Report optimize Target measure Report v 4.28.0 H…" at bounding box center [483, 248] width 966 height 496
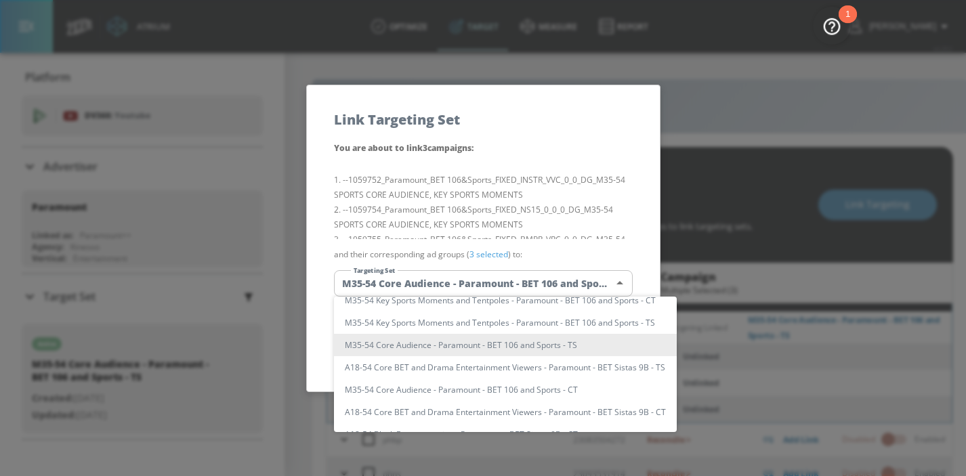
scroll to position [33, 0]
click at [450, 390] on li "M35-54 Core Audience - Paramount - BET 106 and Sports - CT" at bounding box center [505, 388] width 343 height 22
type input "c7ceb0b3-cbd7-44be-99f0-28caba63caee"
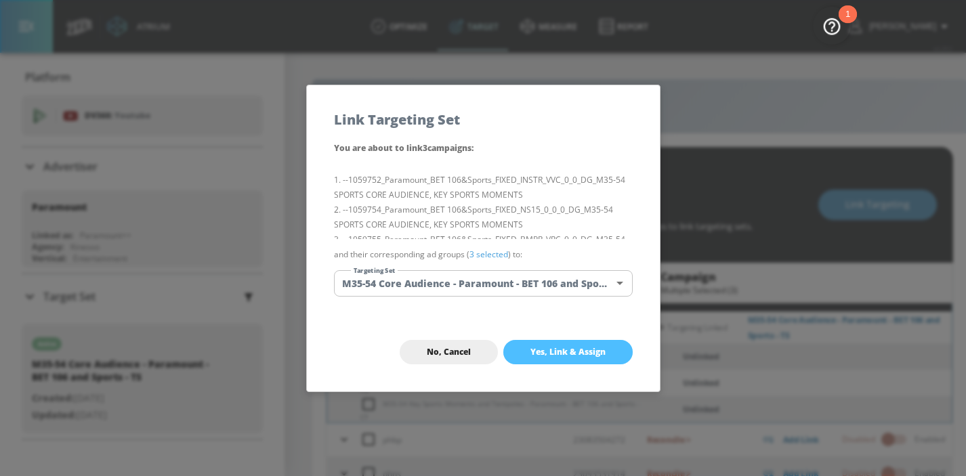
click at [569, 351] on span "Yes, Link & Assign" at bounding box center [568, 352] width 75 height 11
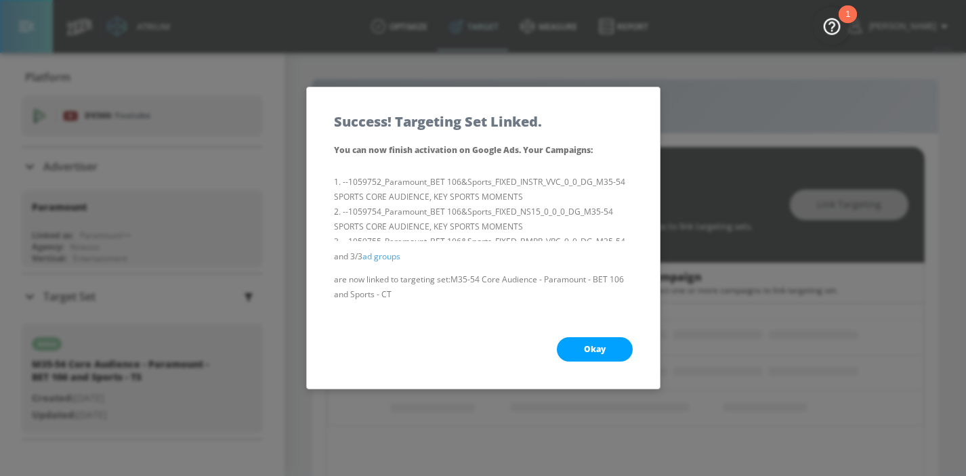
scroll to position [154, 0]
click at [588, 354] on span "Okay" at bounding box center [595, 349] width 22 height 11
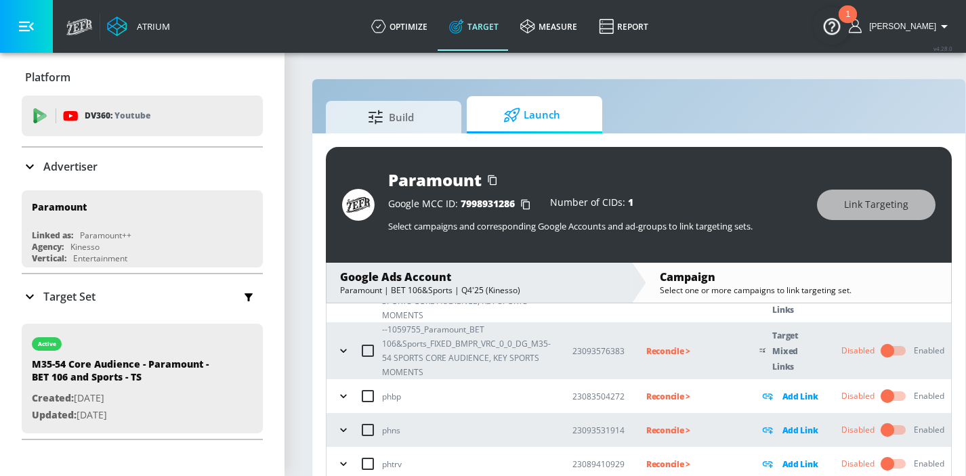
scroll to position [19, 0]
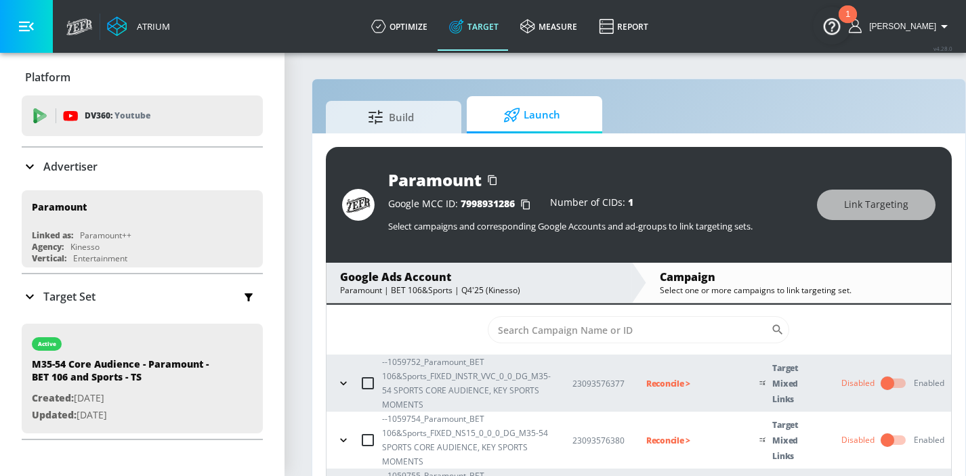
click at [350, 378] on button "button" at bounding box center [343, 383] width 20 height 20
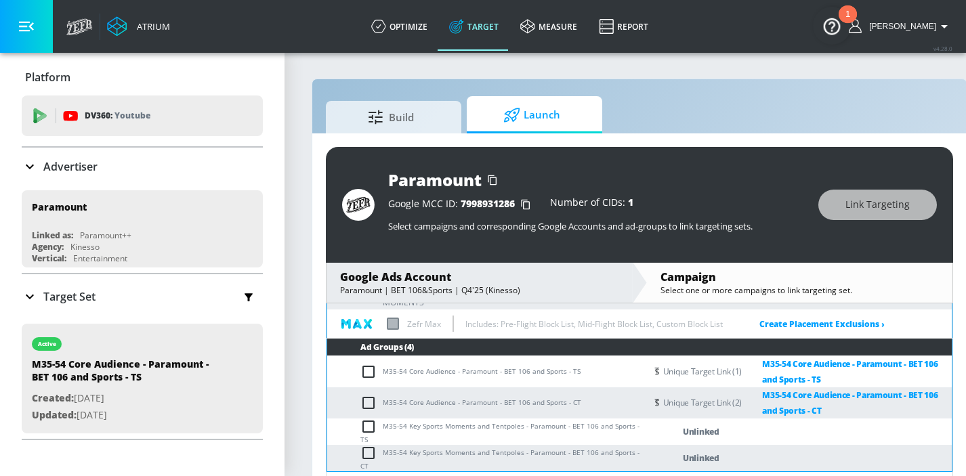
scroll to position [153, 0]
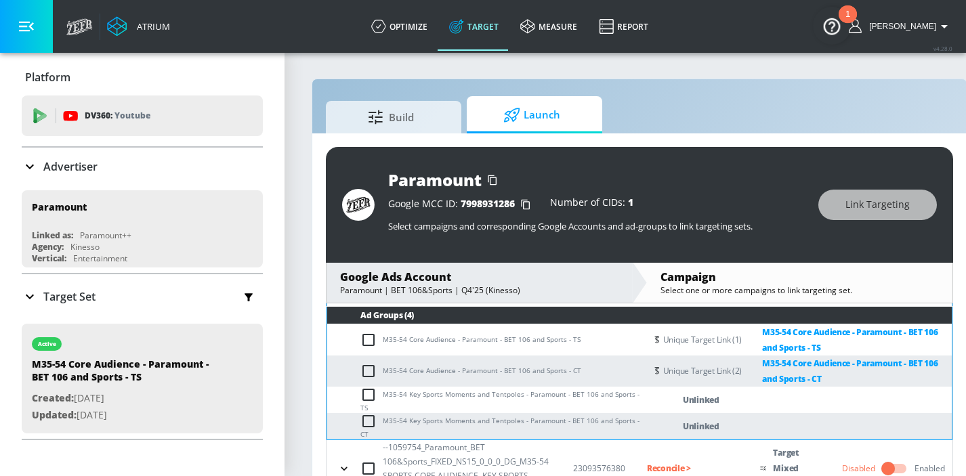
click at [372, 401] on input "checkbox" at bounding box center [372, 395] width 22 height 16
checkbox input "true"
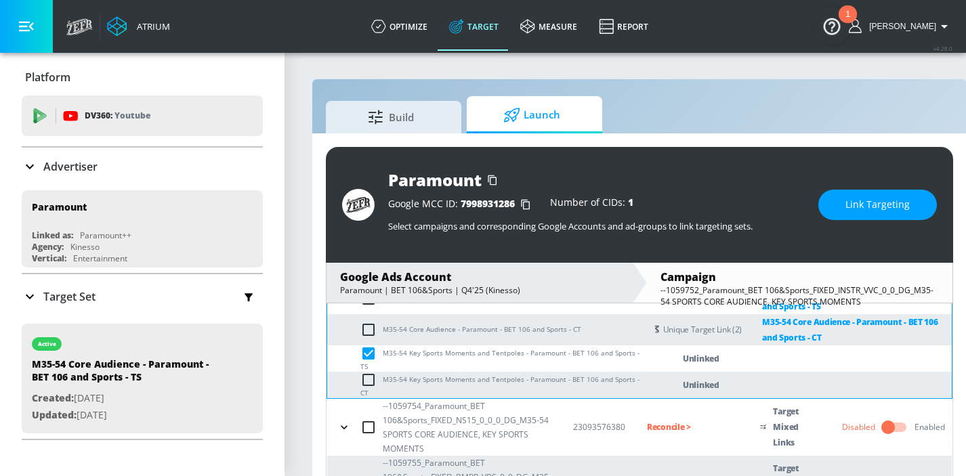
scroll to position [203, 0]
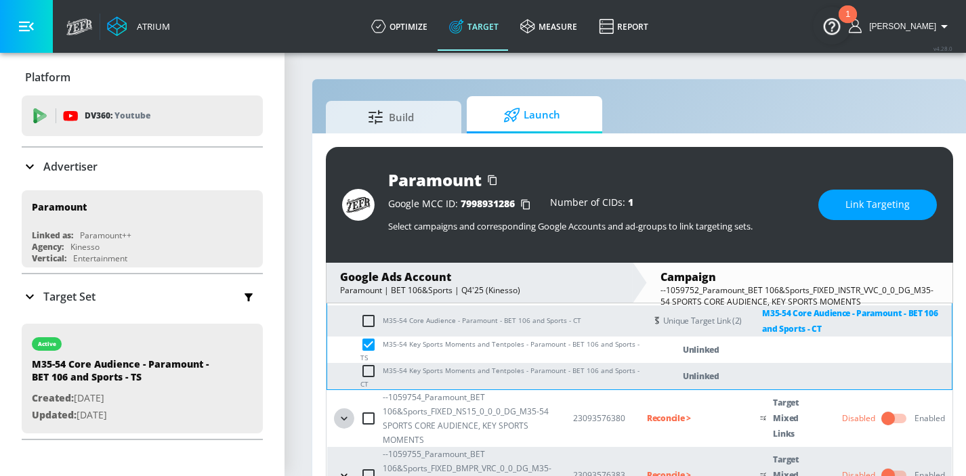
click at [353, 419] on button "button" at bounding box center [344, 419] width 20 height 20
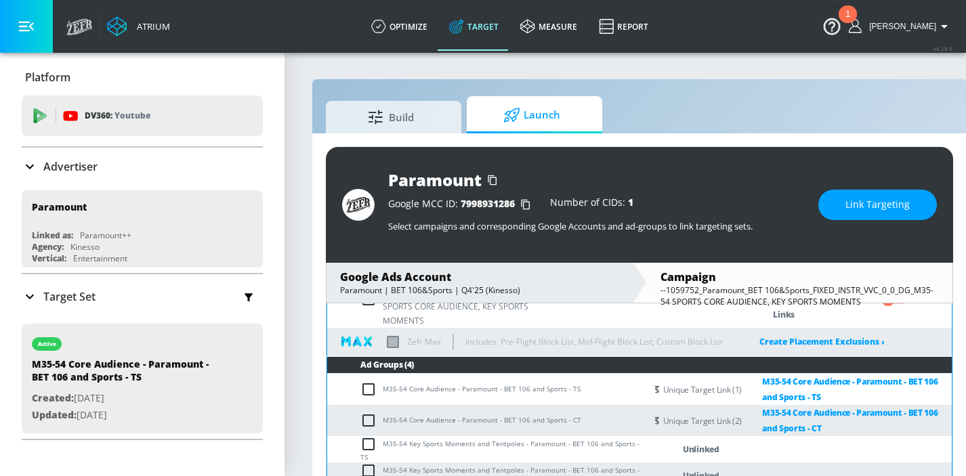
scroll to position [407, 0]
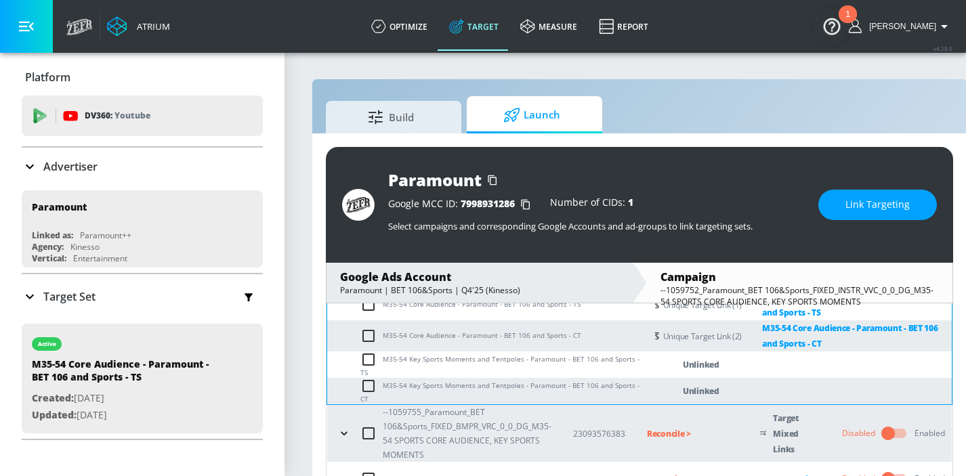
click at [368, 365] on input "checkbox" at bounding box center [372, 360] width 22 height 16
checkbox input "true"
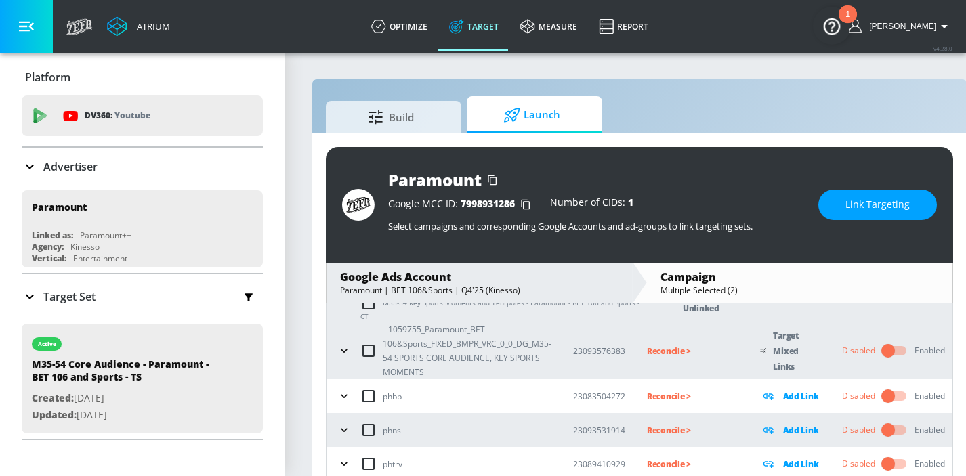
click at [351, 356] on button "button" at bounding box center [344, 351] width 20 height 20
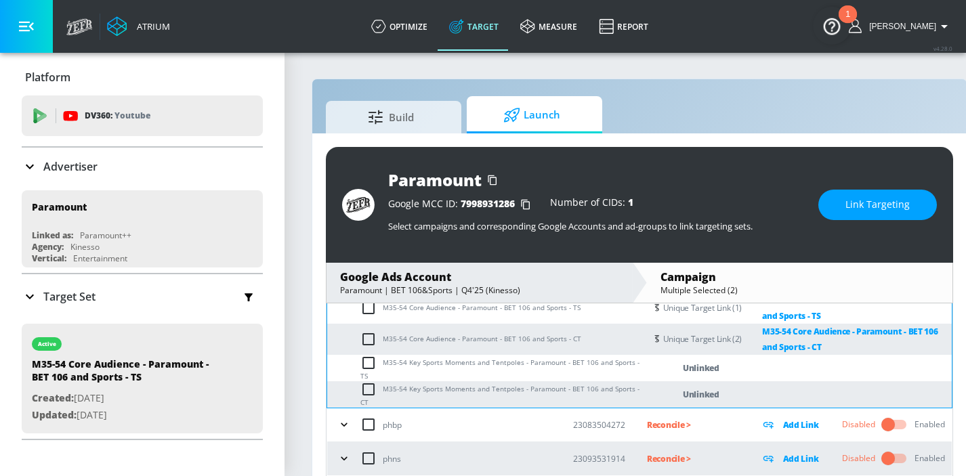
scroll to position [623, 0]
click at [373, 370] on input "checkbox" at bounding box center [372, 363] width 22 height 16
checkbox input "true"
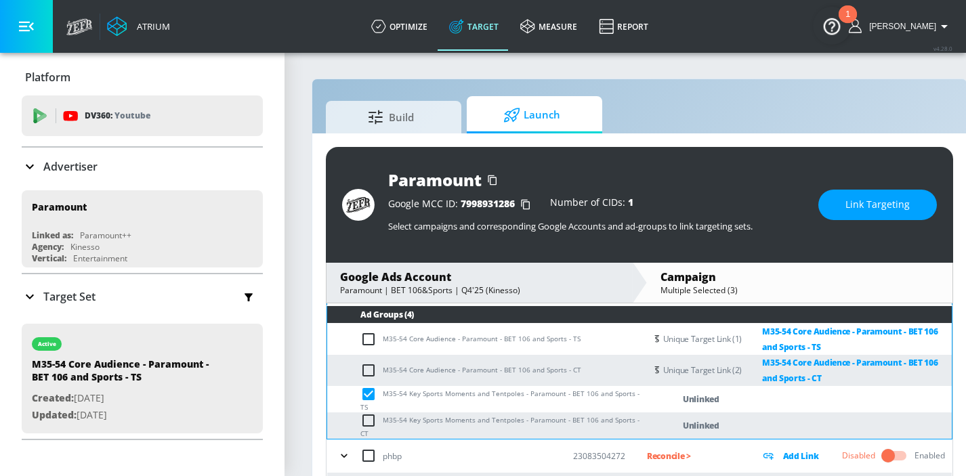
scroll to position [588, 0]
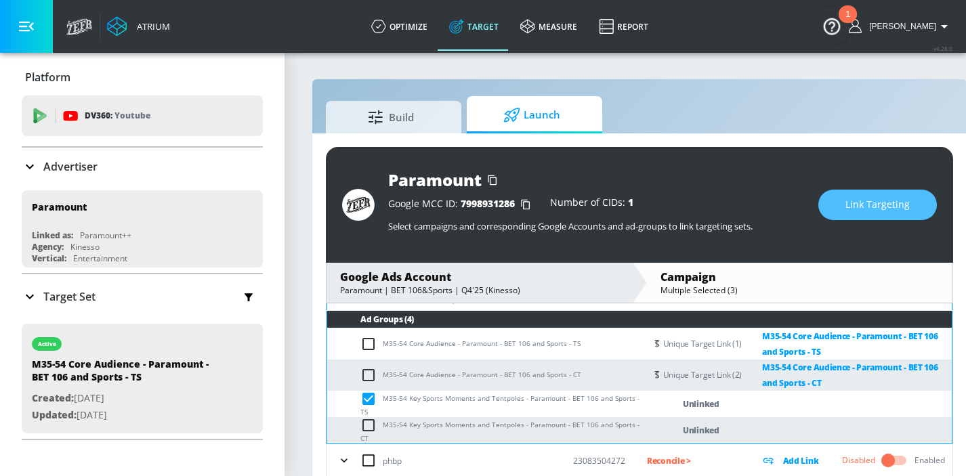
click at [859, 201] on span "Link Targeting" at bounding box center [878, 205] width 64 height 17
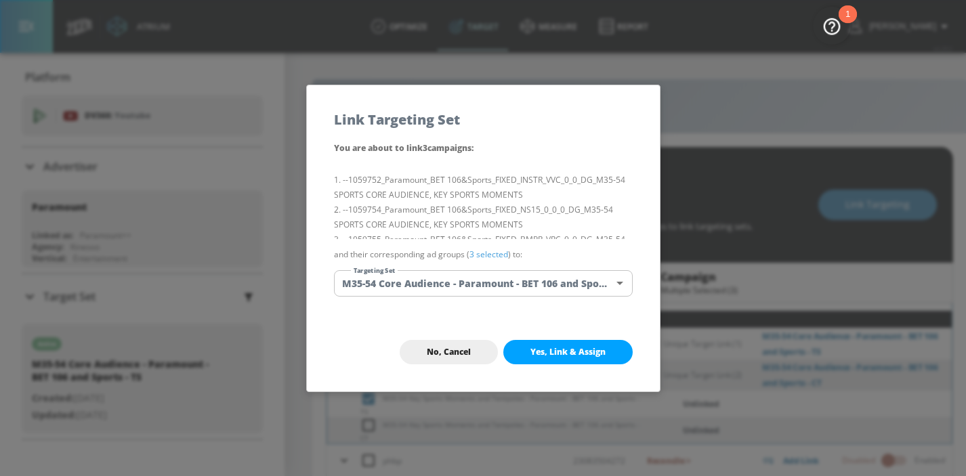
click at [438, 276] on body "Atrium optimize Target measure Report optimize Target measure Report v 4.28.0 H…" at bounding box center [483, 248] width 966 height 496
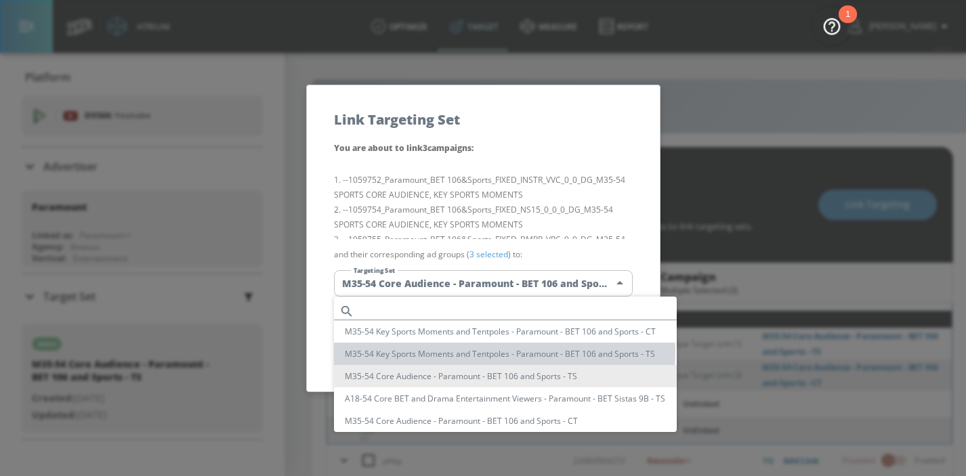
click at [438, 351] on li "M35-54 Key Sports Moments and Tentpoles - Paramount - BET 106 and Sports - TS" at bounding box center [505, 354] width 343 height 22
type input "810d84c7-d2ec-4cdf-b528-0cc9a7488105"
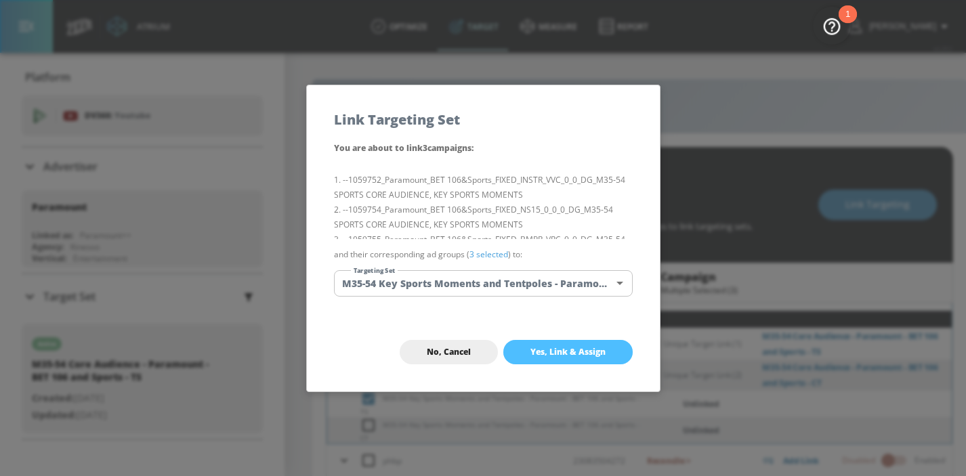
click at [546, 349] on span "Yes, Link & Assign" at bounding box center [568, 352] width 75 height 11
checkbox input "false"
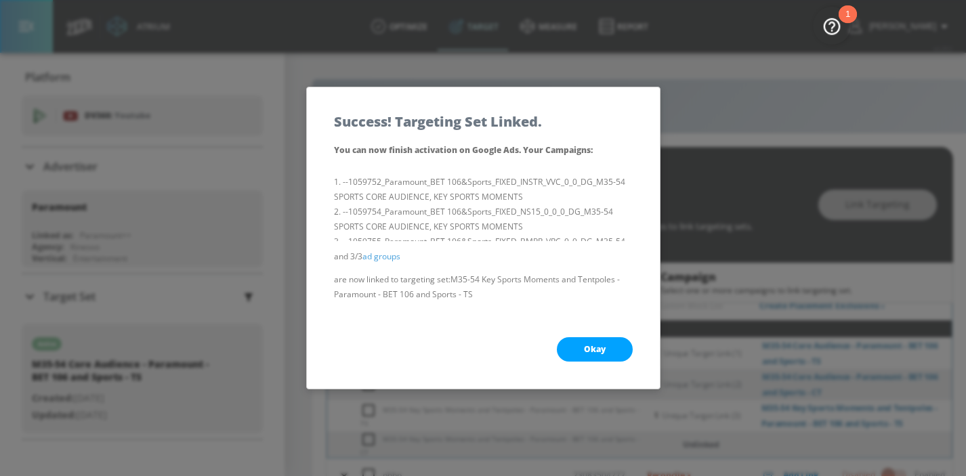
scroll to position [597, 0]
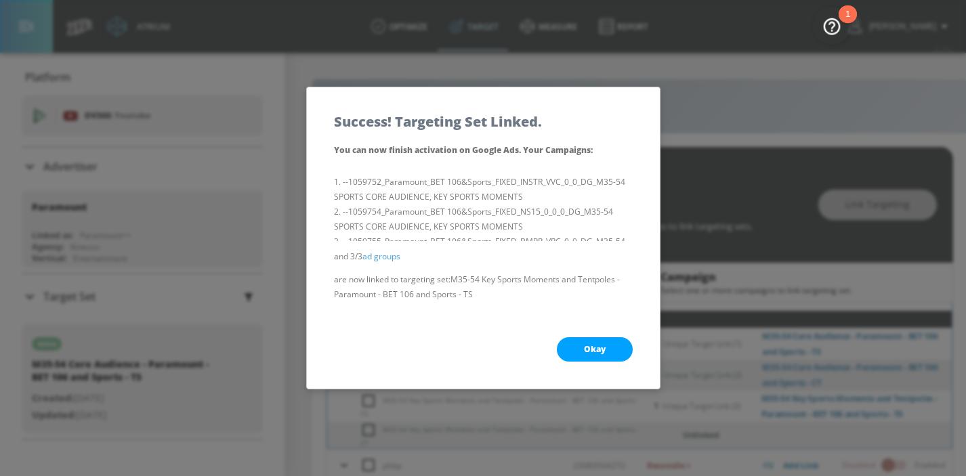
click at [575, 340] on button "Okay" at bounding box center [595, 349] width 76 height 24
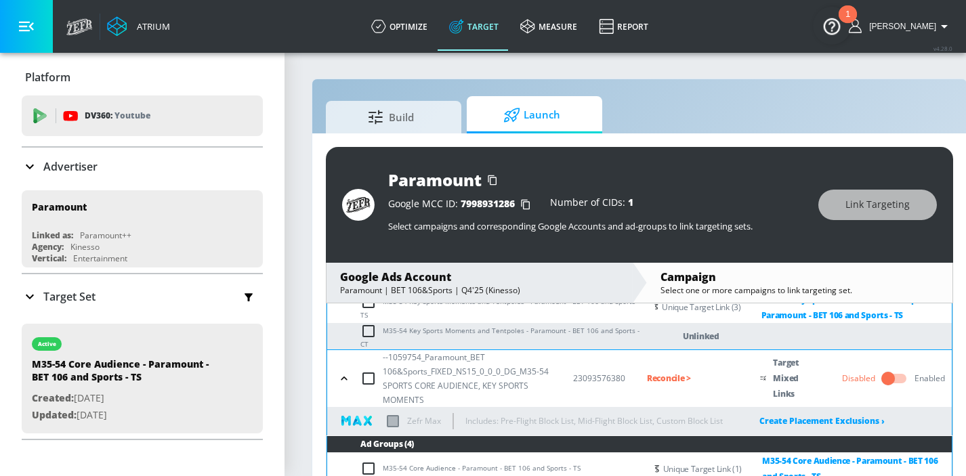
scroll to position [194, 0]
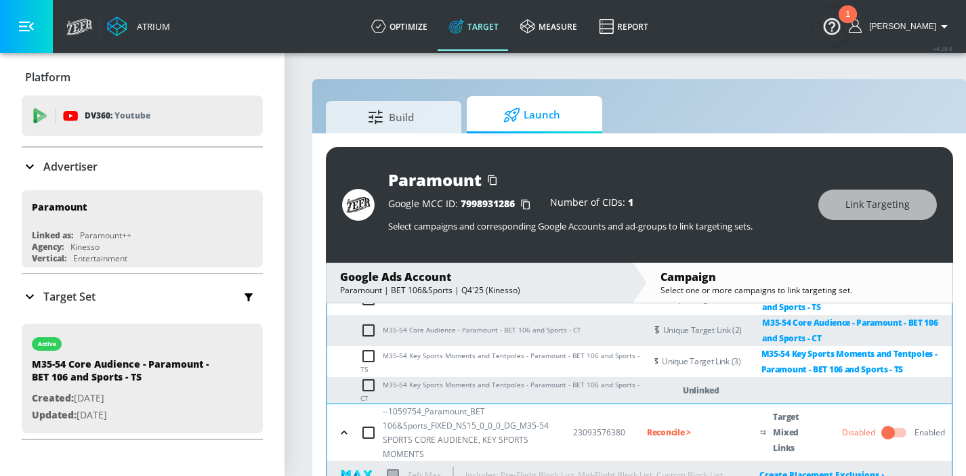
click at [367, 387] on input "checkbox" at bounding box center [372, 385] width 22 height 16
checkbox input "true"
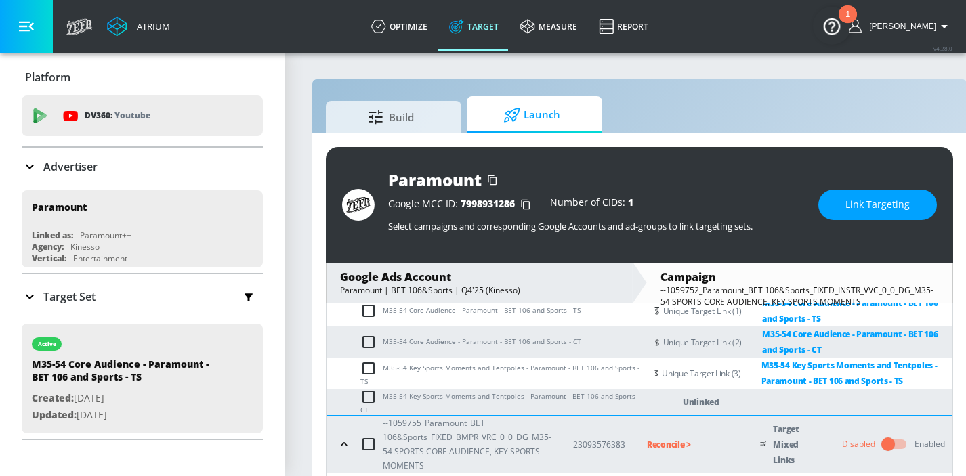
scroll to position [416, 0]
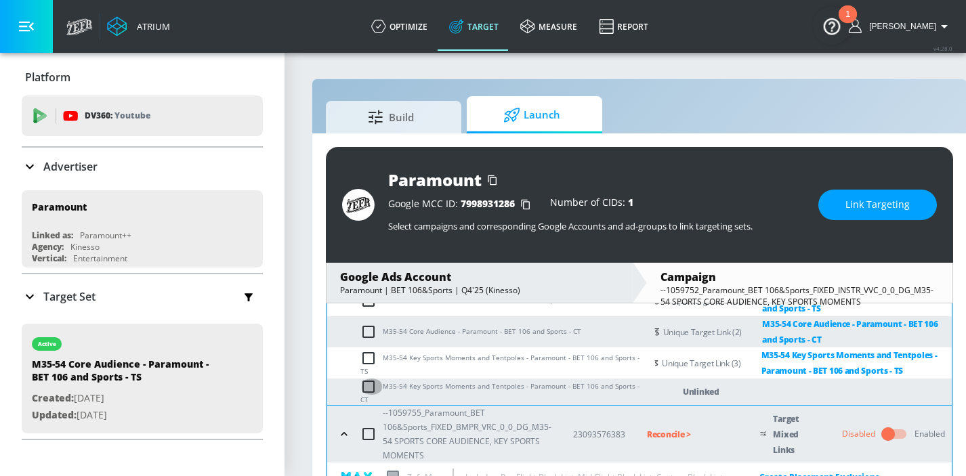
click at [369, 393] on input "checkbox" at bounding box center [372, 387] width 22 height 16
checkbox input "true"
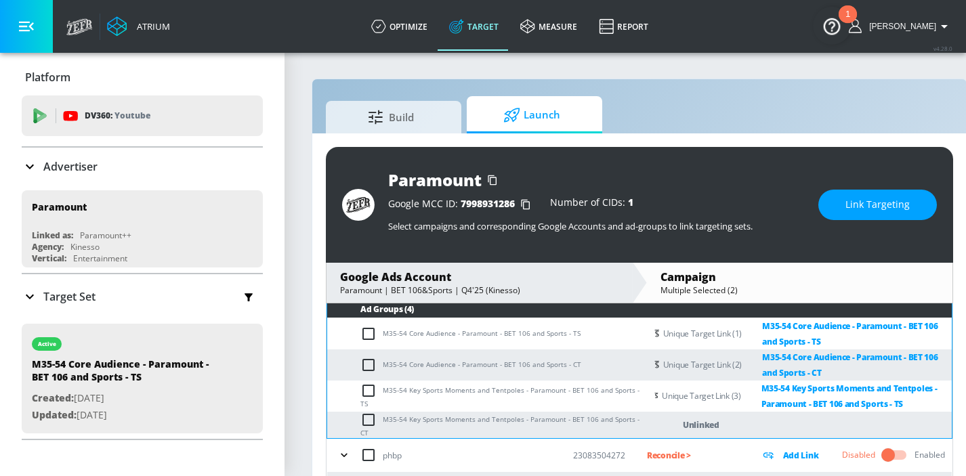
click at [368, 424] on input "checkbox" at bounding box center [372, 420] width 22 height 16
checkbox input "true"
click at [867, 191] on button "Link Targeting" at bounding box center [878, 205] width 119 height 30
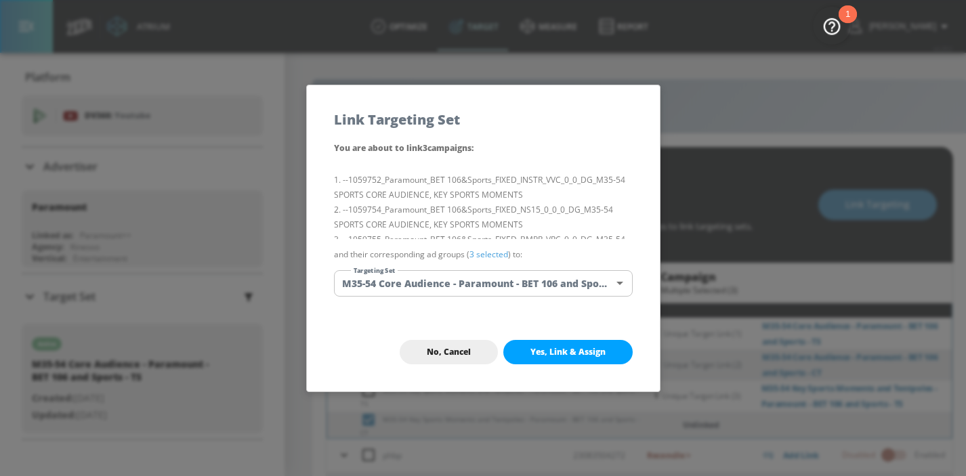
click at [509, 284] on body "Atrium optimize Target measure Report optimize Target measure Report v 4.28.0 H…" at bounding box center [483, 248] width 966 height 496
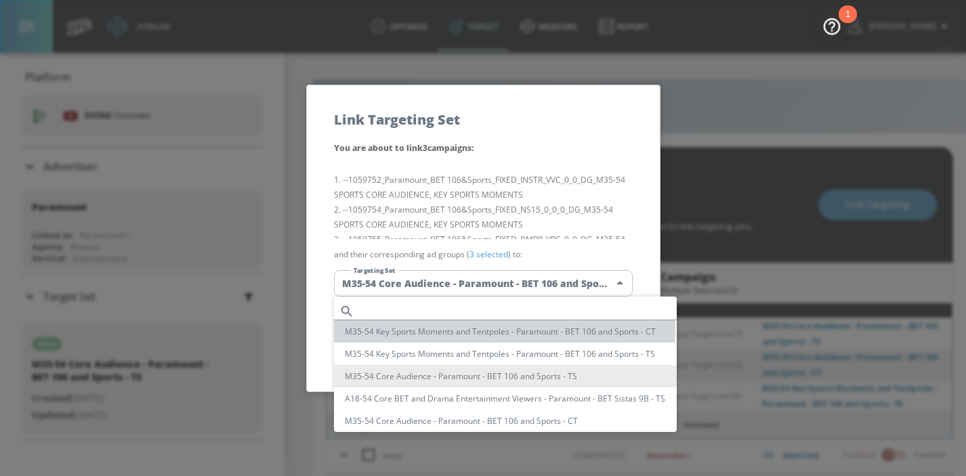
click at [463, 329] on li "M35-54 Key Sports Moments and Tentpoles - Paramount - BET 106 and Sports - CT" at bounding box center [505, 332] width 343 height 22
type input "dea98af2-0b12-4dce-a823-773bf0353e3b"
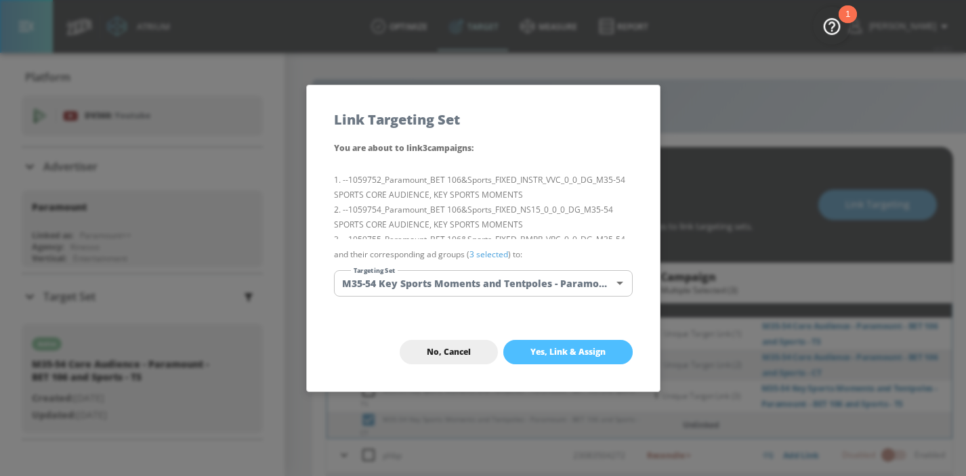
click at [525, 353] on button "Yes, Link & Assign" at bounding box center [568, 352] width 129 height 24
checkbox input "false"
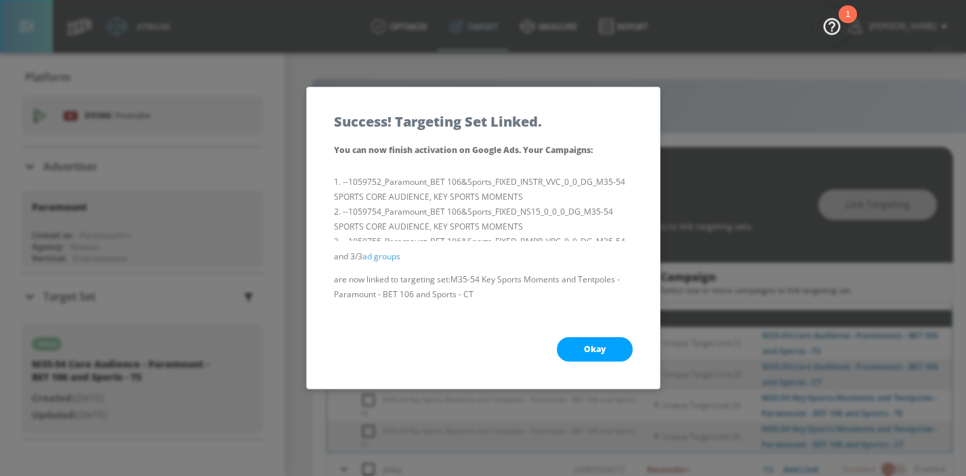
scroll to position [617, 0]
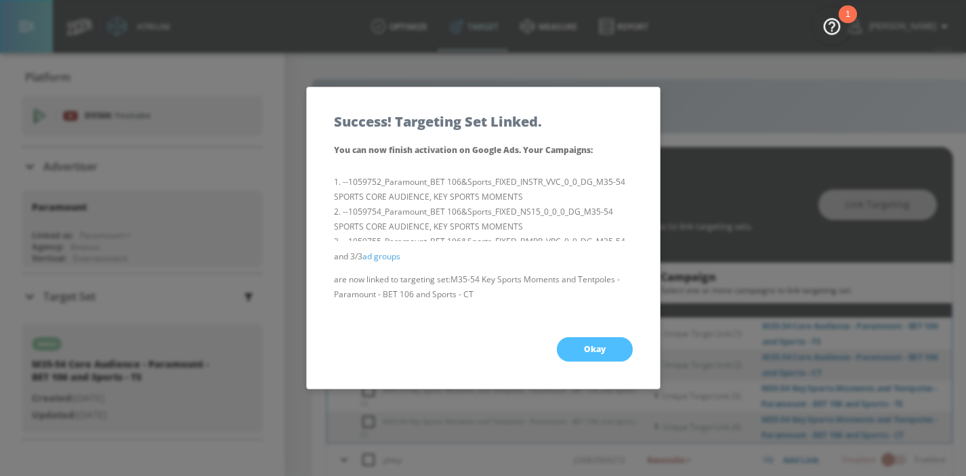
click at [607, 342] on button "Okay" at bounding box center [595, 349] width 76 height 24
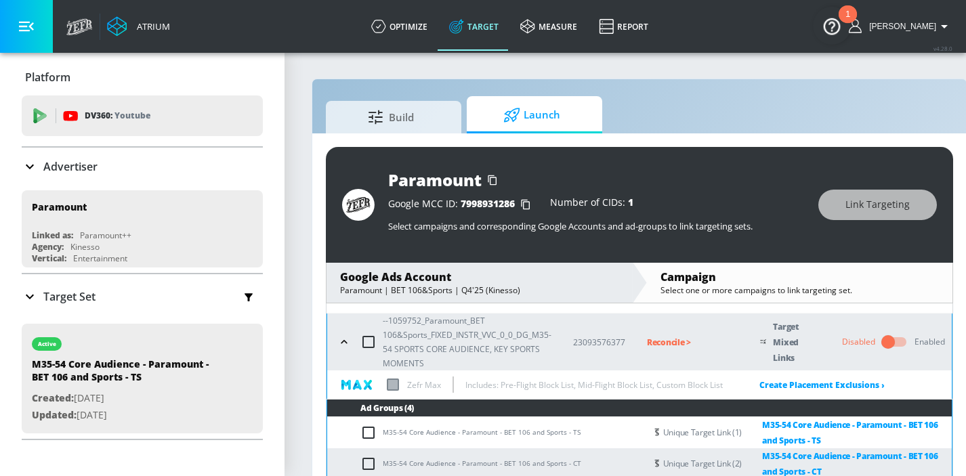
scroll to position [1, 0]
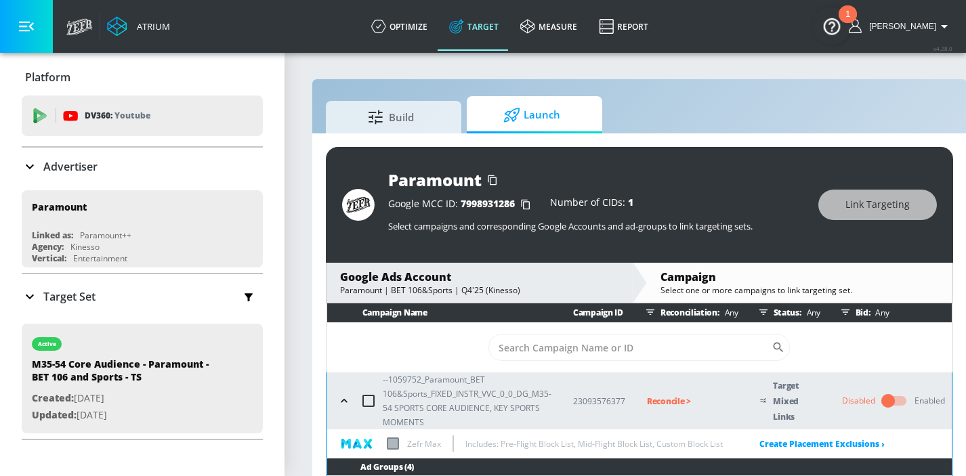
click at [691, 405] on p "Reconcile >" at bounding box center [692, 402] width 91 height 16
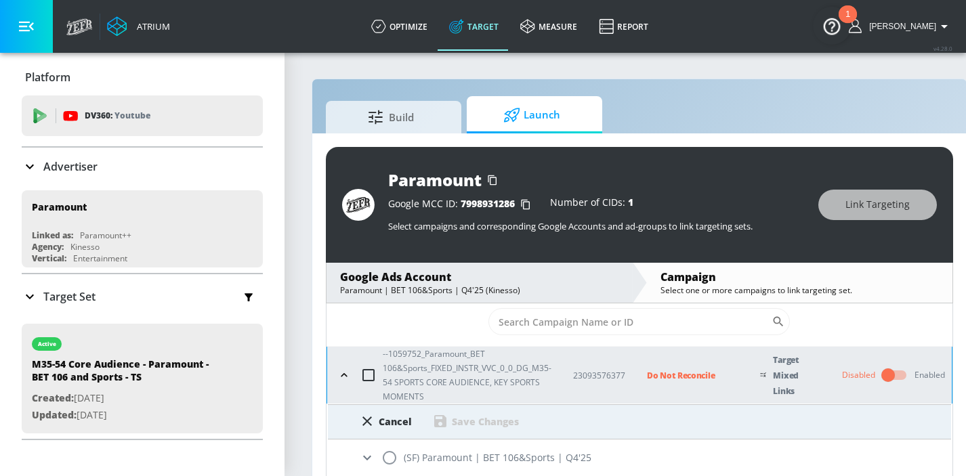
scroll to position [41, 0]
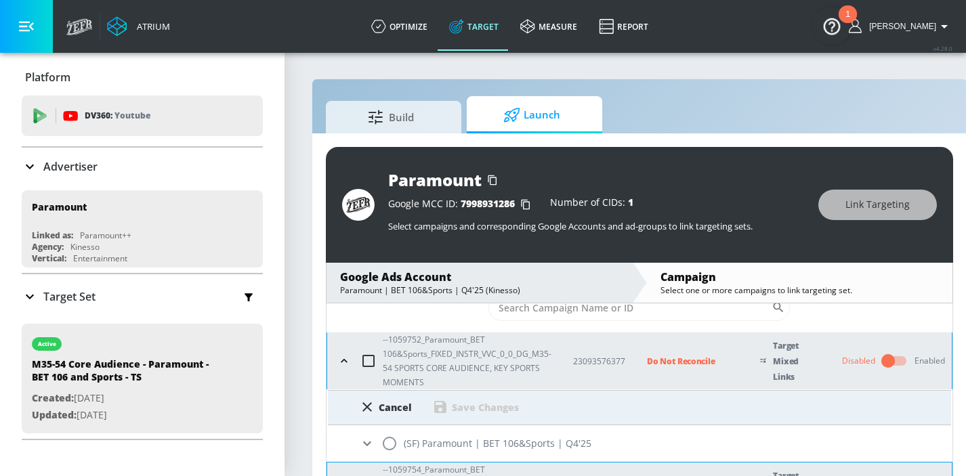
click at [382, 449] on input "radio" at bounding box center [389, 444] width 28 height 28
radio input "true"
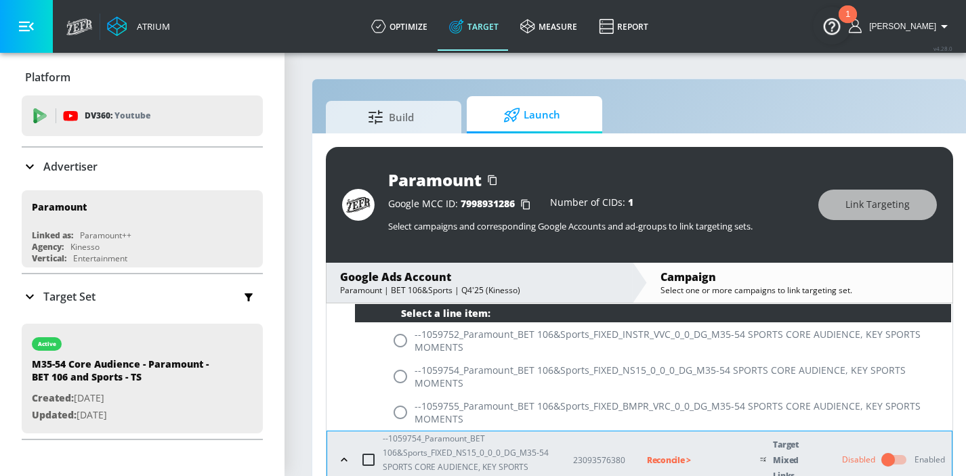
scroll to position [197, 0]
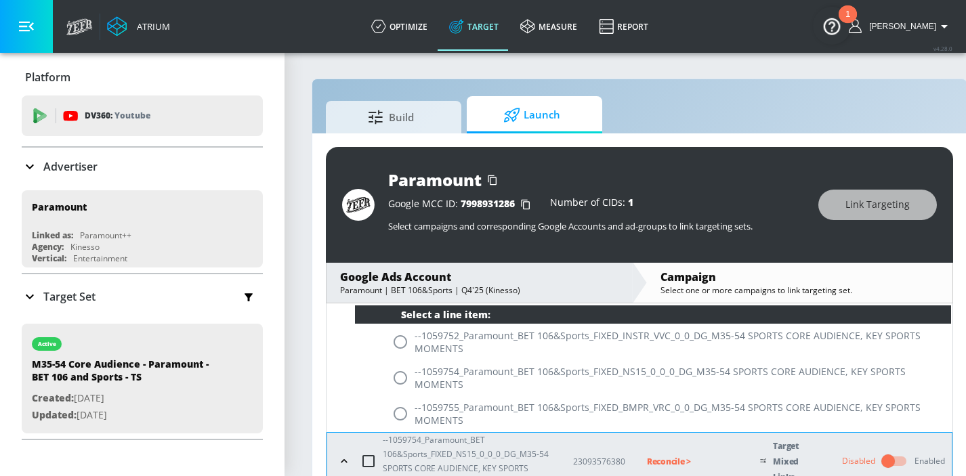
click at [394, 344] on input "radio" at bounding box center [400, 342] width 28 height 28
radio input "true"
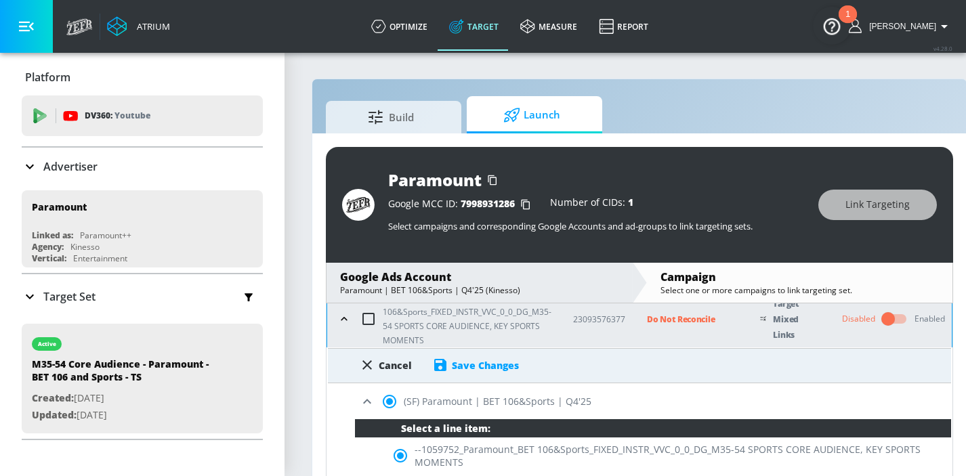
scroll to position [83, 0]
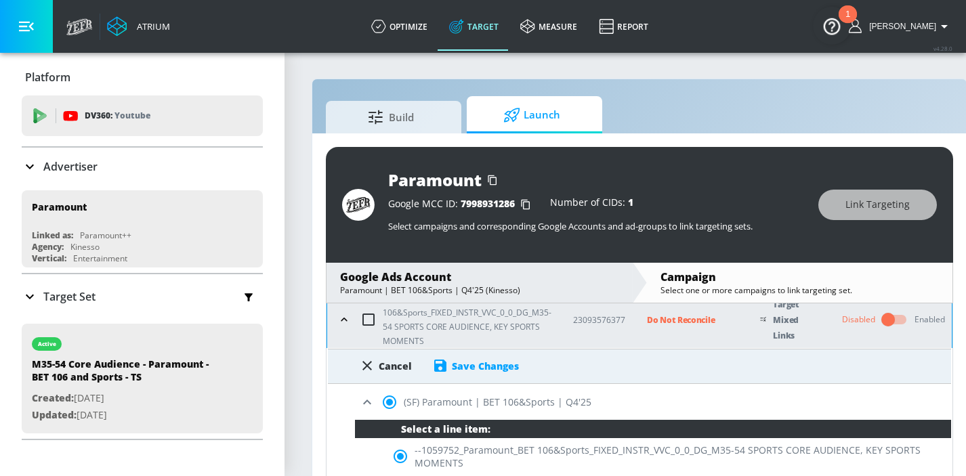
click at [453, 367] on div "Save Changes" at bounding box center [485, 366] width 67 height 13
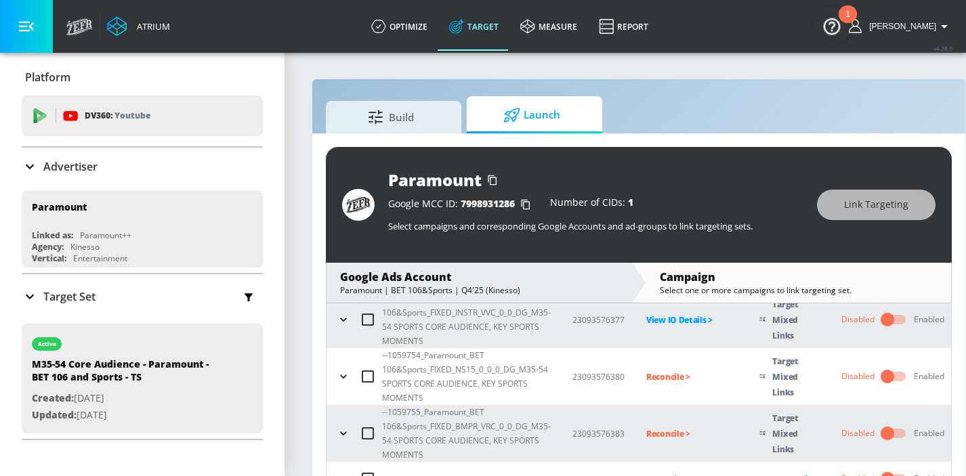
click at [658, 375] on p "Reconcile >" at bounding box center [691, 377] width 91 height 16
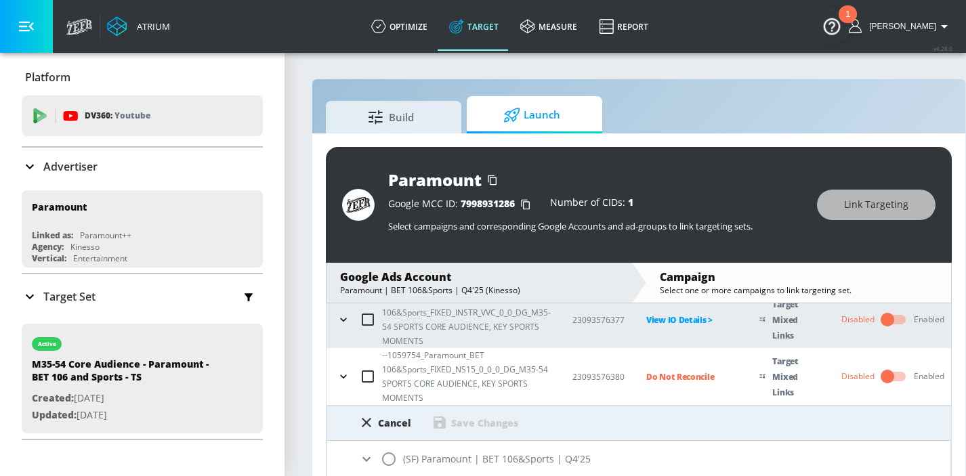
click at [388, 456] on input "radio" at bounding box center [389, 459] width 28 height 28
radio input "true"
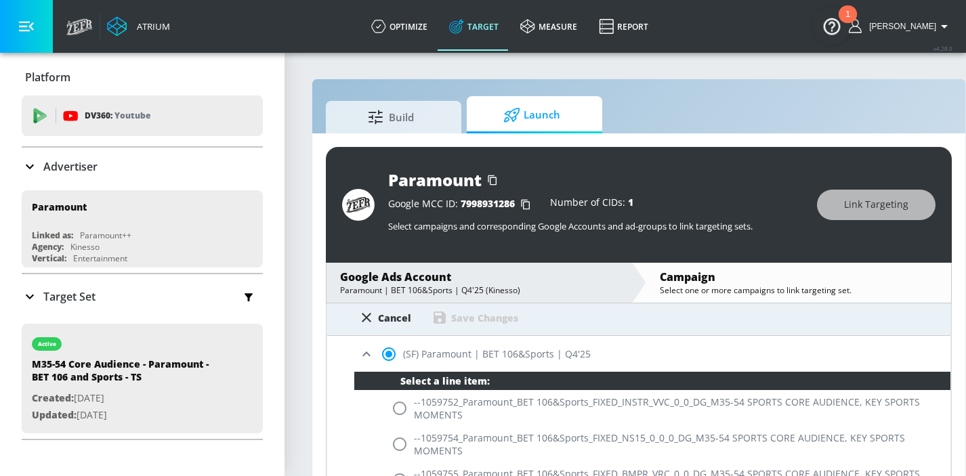
scroll to position [190, 0]
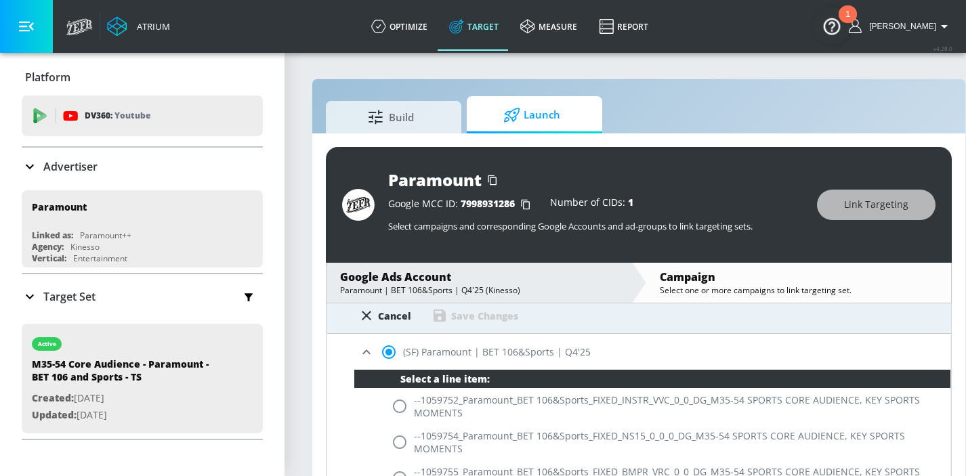
click at [405, 442] on input "radio" at bounding box center [400, 442] width 28 height 28
radio input "true"
click at [474, 322] on div "Save Changes" at bounding box center [484, 316] width 67 height 13
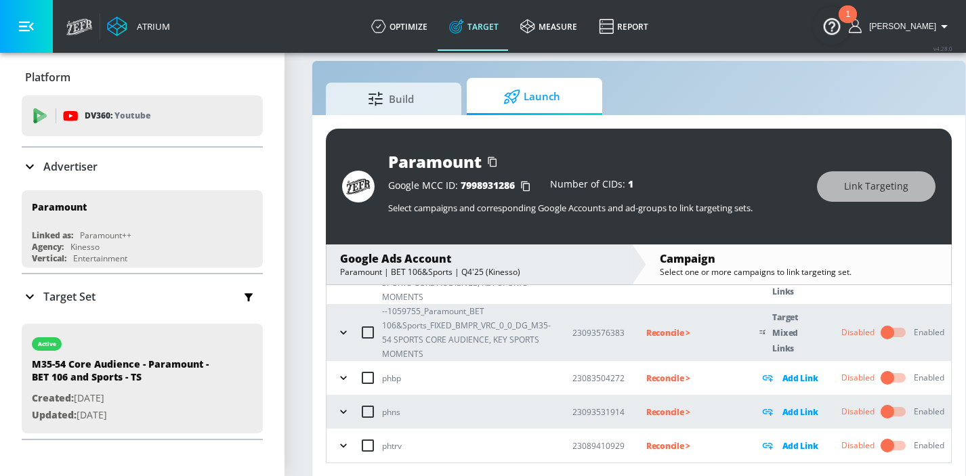
scroll to position [20, 0]
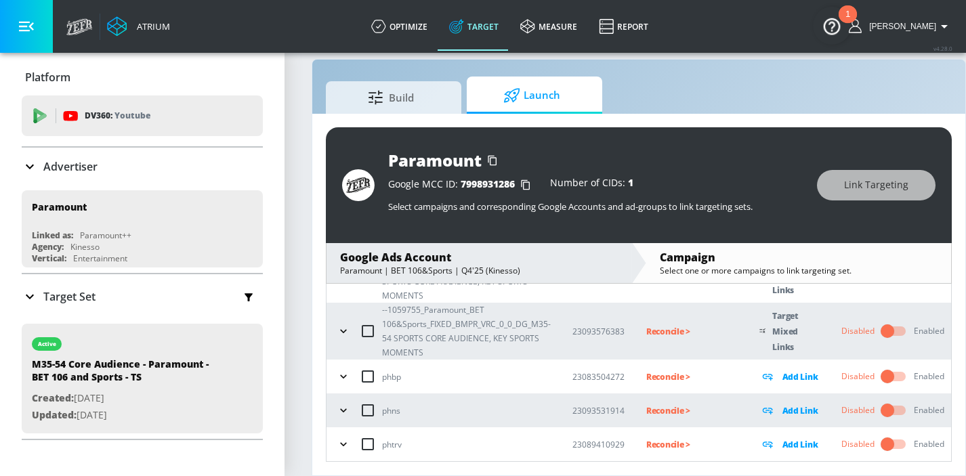
click at [682, 330] on p "Reconcile >" at bounding box center [691, 332] width 91 height 16
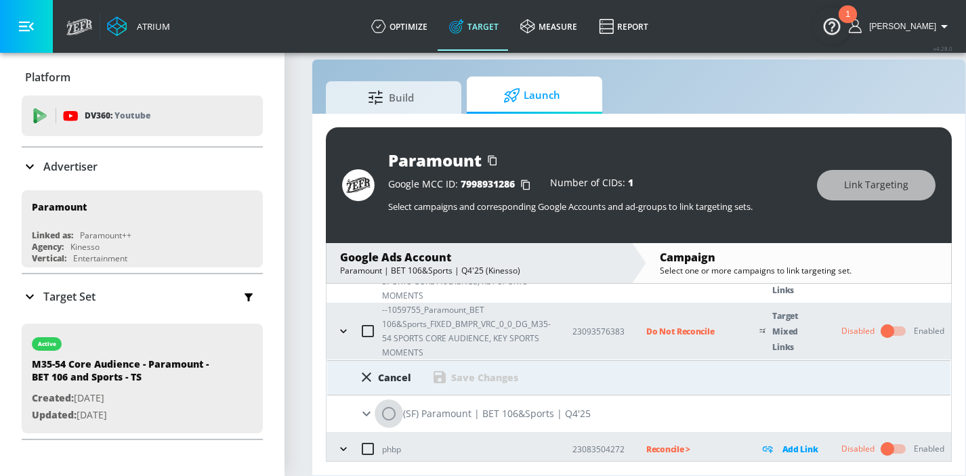
click at [394, 419] on input "radio" at bounding box center [389, 414] width 28 height 28
radio input "true"
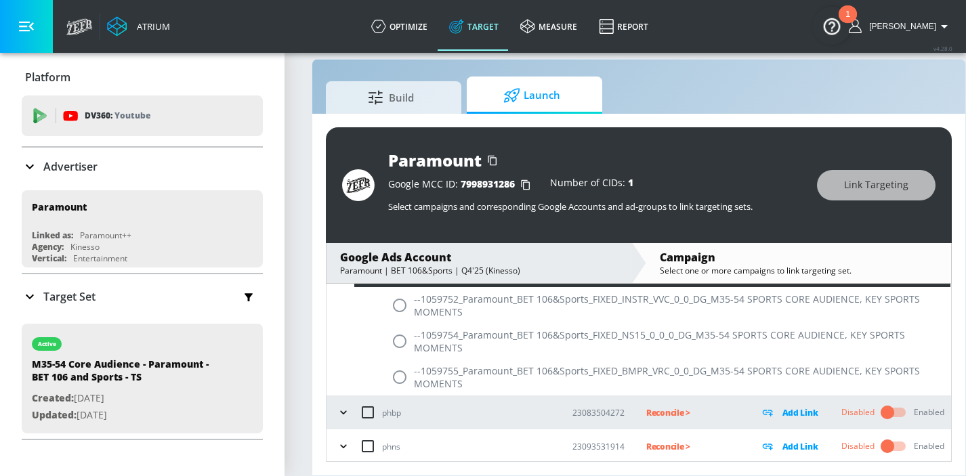
click at [398, 375] on input "radio" at bounding box center [400, 377] width 28 height 28
radio input "true"
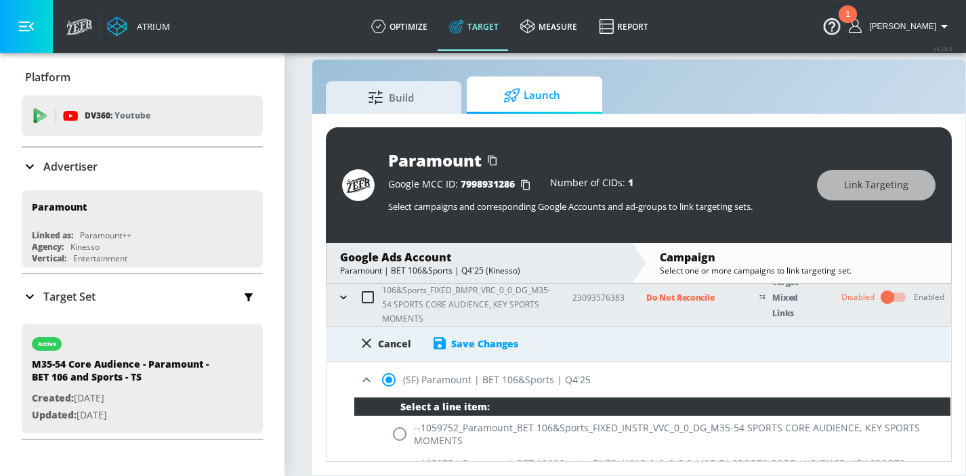
click at [476, 337] on div "Save Changes" at bounding box center [484, 343] width 67 height 13
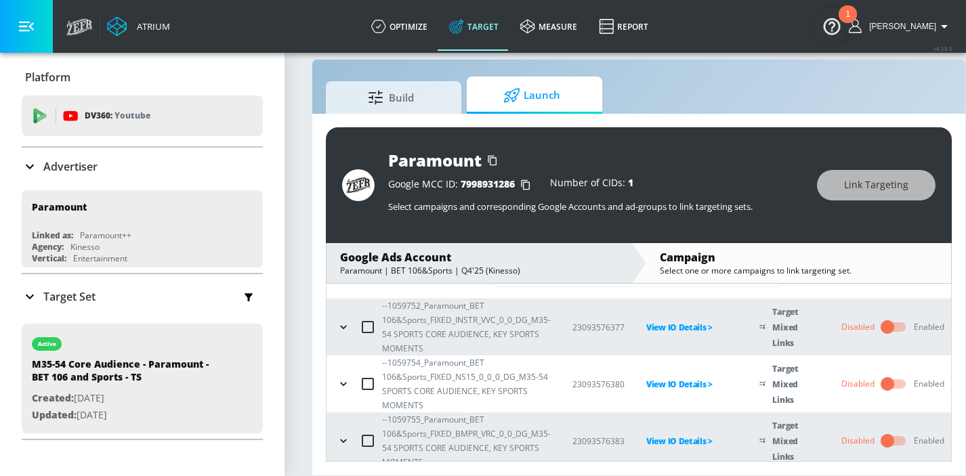
scroll to position [0, 0]
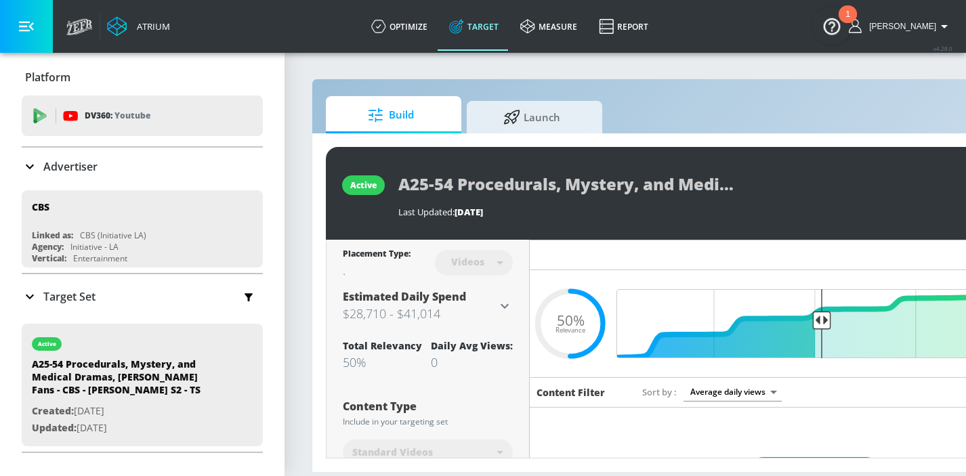
click at [529, 91] on div "Build Launch active A25-54 Procedurals, Mystery, and Medical Dramas, [PERSON_NA…" at bounding box center [713, 276] width 802 height 394
click at [525, 108] on span "Launch" at bounding box center [531, 115] width 103 height 33
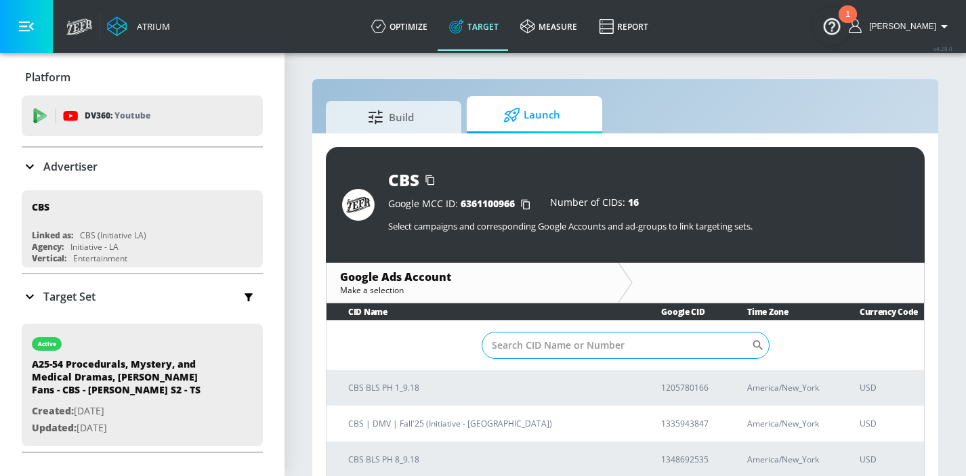
click at [567, 343] on input "Sort By" at bounding box center [617, 345] width 270 height 27
paste input "2431483956"
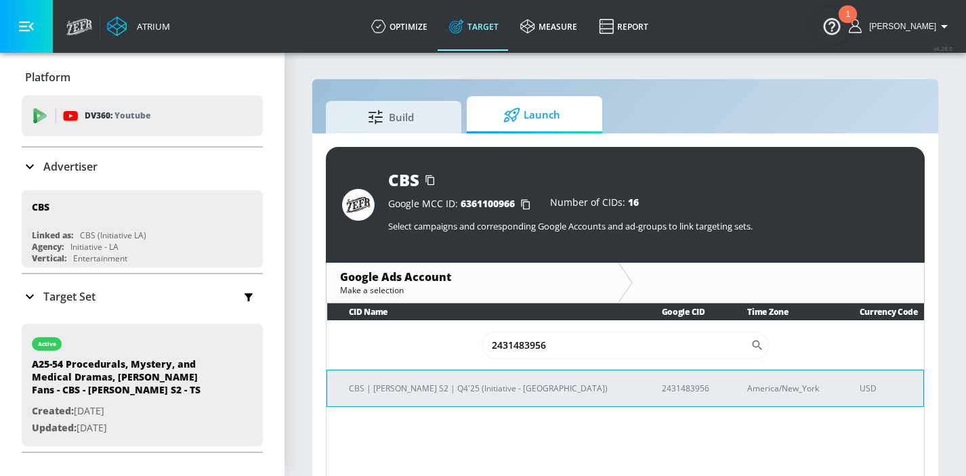
type input "2431483956"
click at [455, 378] on td "CBS | [PERSON_NAME] S2 | Q4'25 (Initiative - [GEOGRAPHIC_DATA])" at bounding box center [483, 388] width 313 height 37
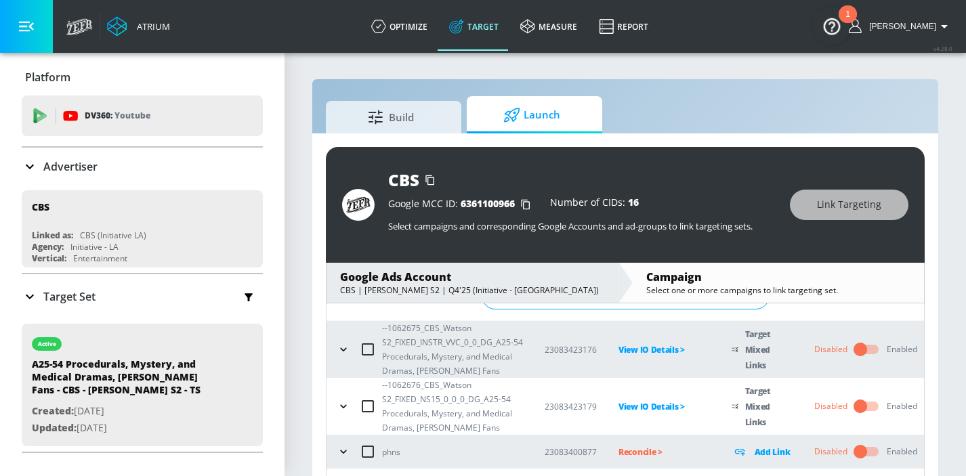
scroll to position [64, 0]
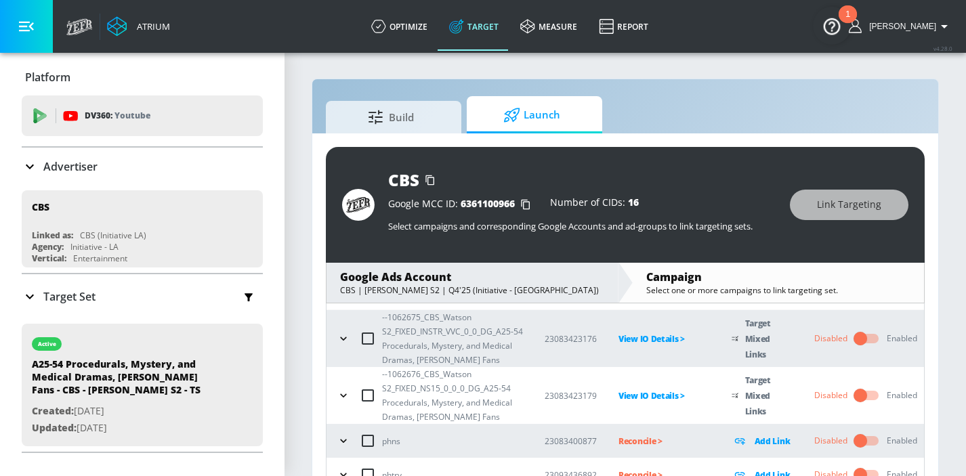
click at [346, 346] on button "button" at bounding box center [343, 339] width 20 height 20
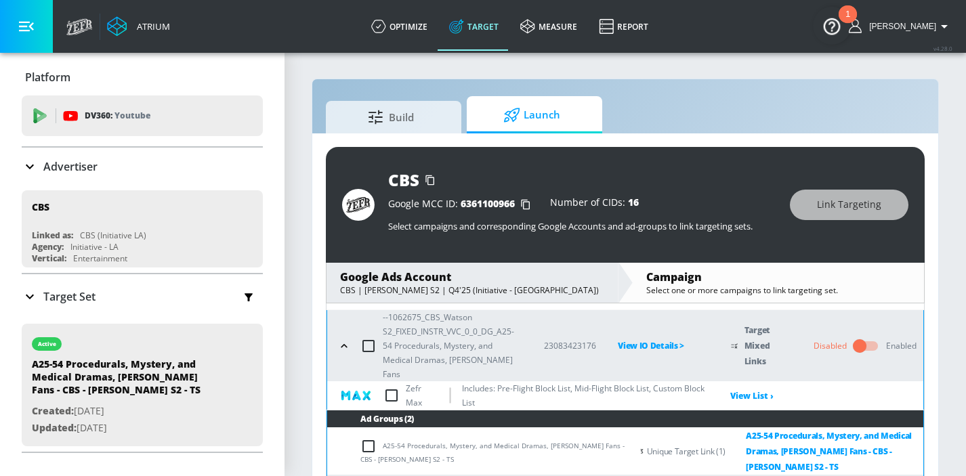
scroll to position [104, 0]
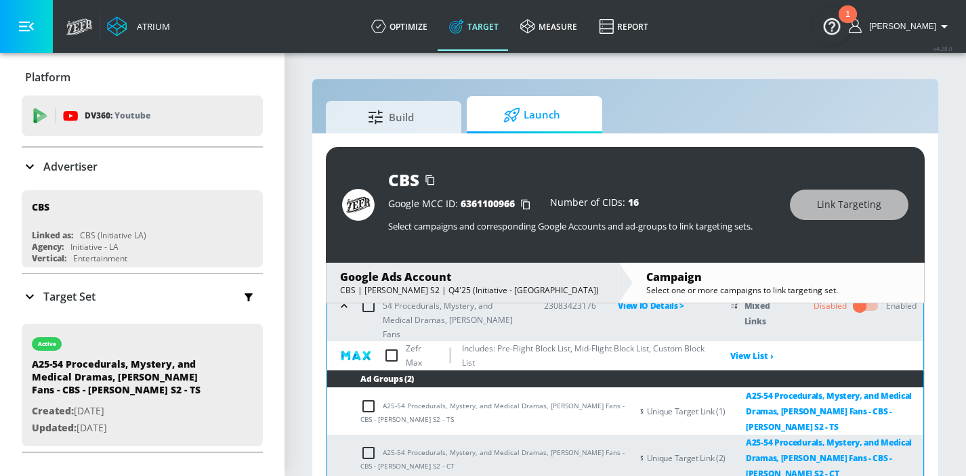
click at [394, 355] on input "checkbox" at bounding box center [391, 356] width 28 height 28
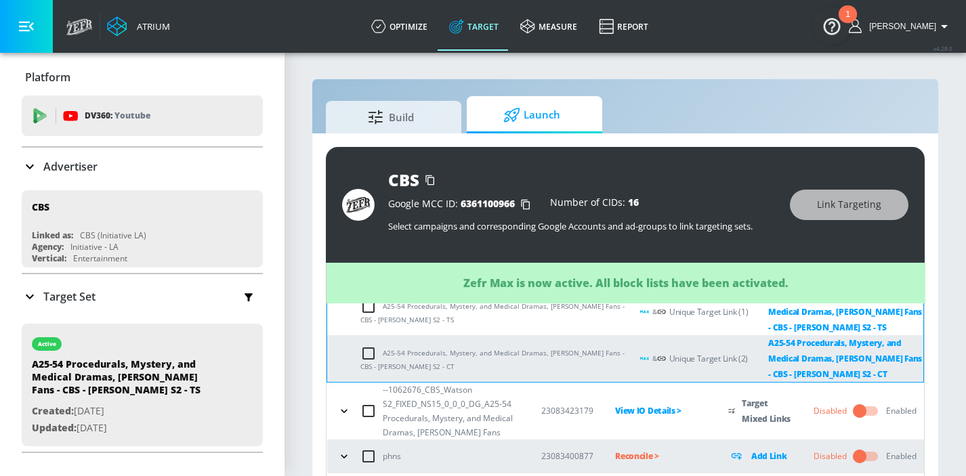
click at [346, 410] on icon "button" at bounding box center [344, 410] width 6 height 3
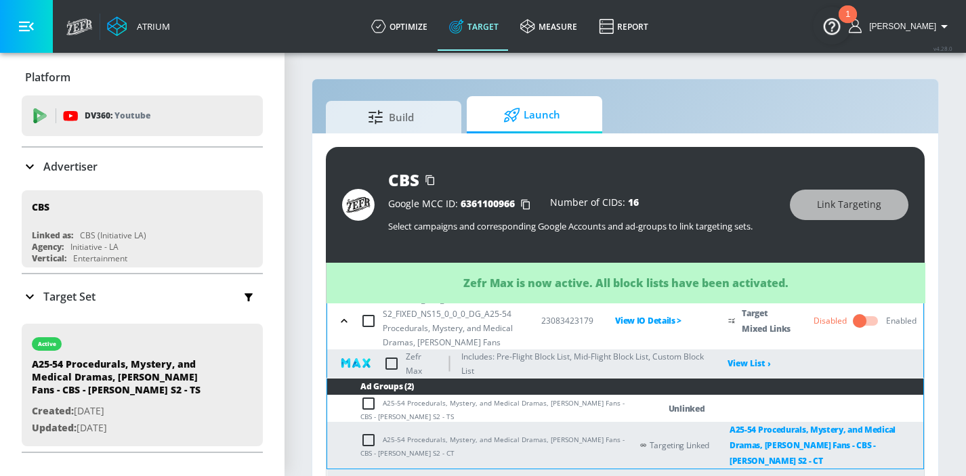
checkbox input "true"
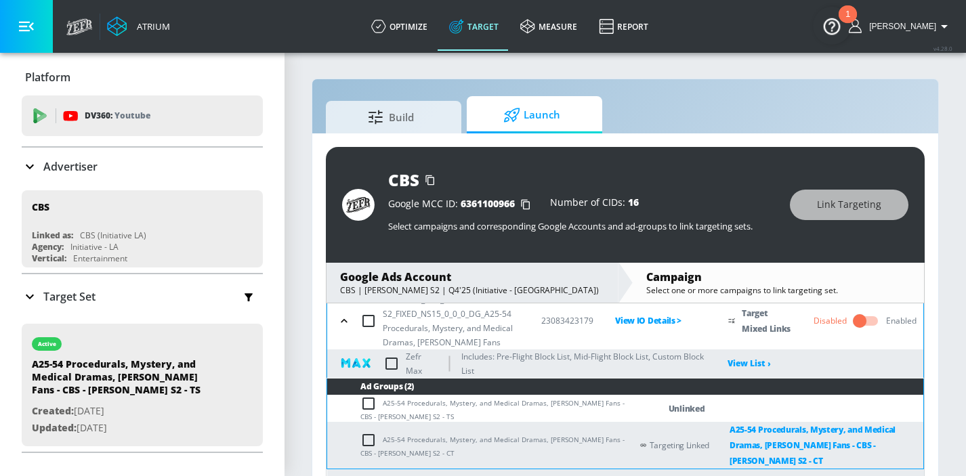
scroll to position [295, 0]
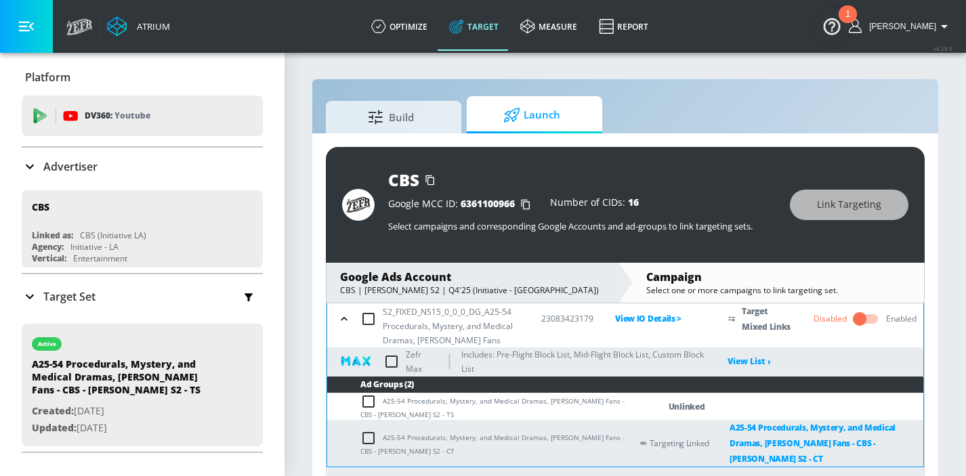
click at [391, 367] on input "checkbox" at bounding box center [391, 362] width 28 height 28
checkbox input "true"
